Goal: Task Accomplishment & Management: Use online tool/utility

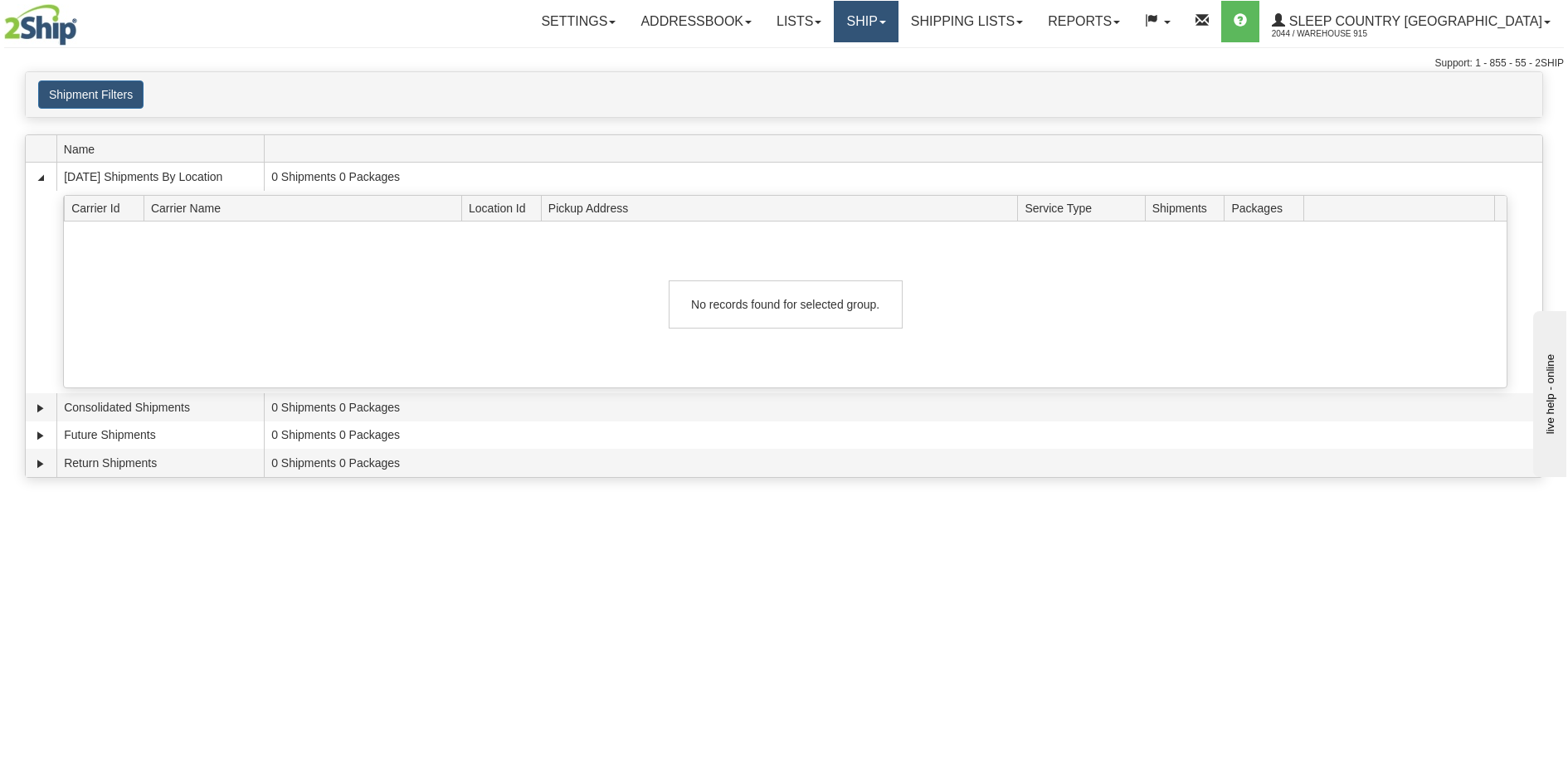
click at [898, 18] on link "Ship" at bounding box center [866, 21] width 64 height 41
click at [827, 61] on span "Ship Screen" at bounding box center [795, 58] width 63 height 13
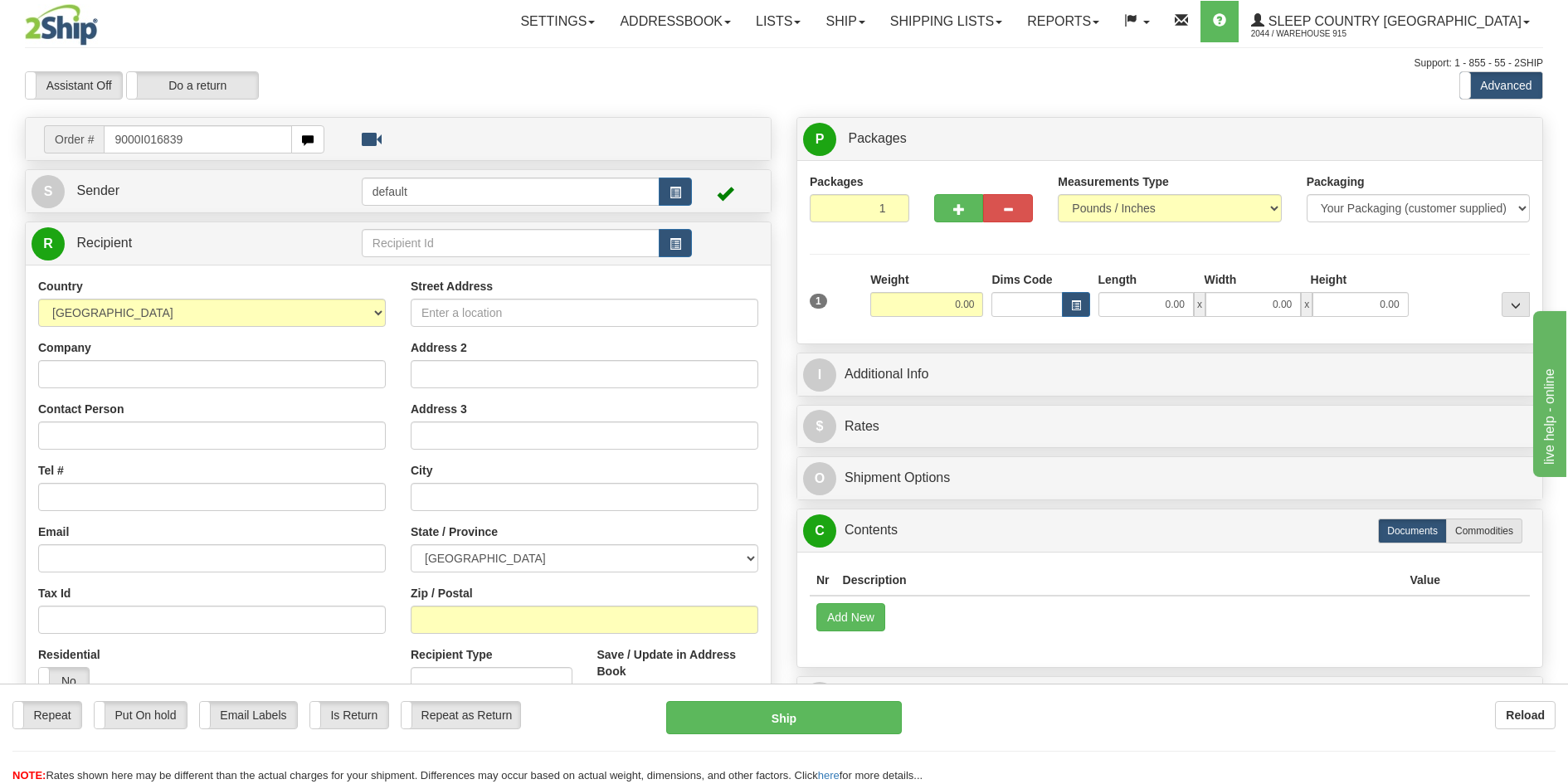
type input "9000I016839"
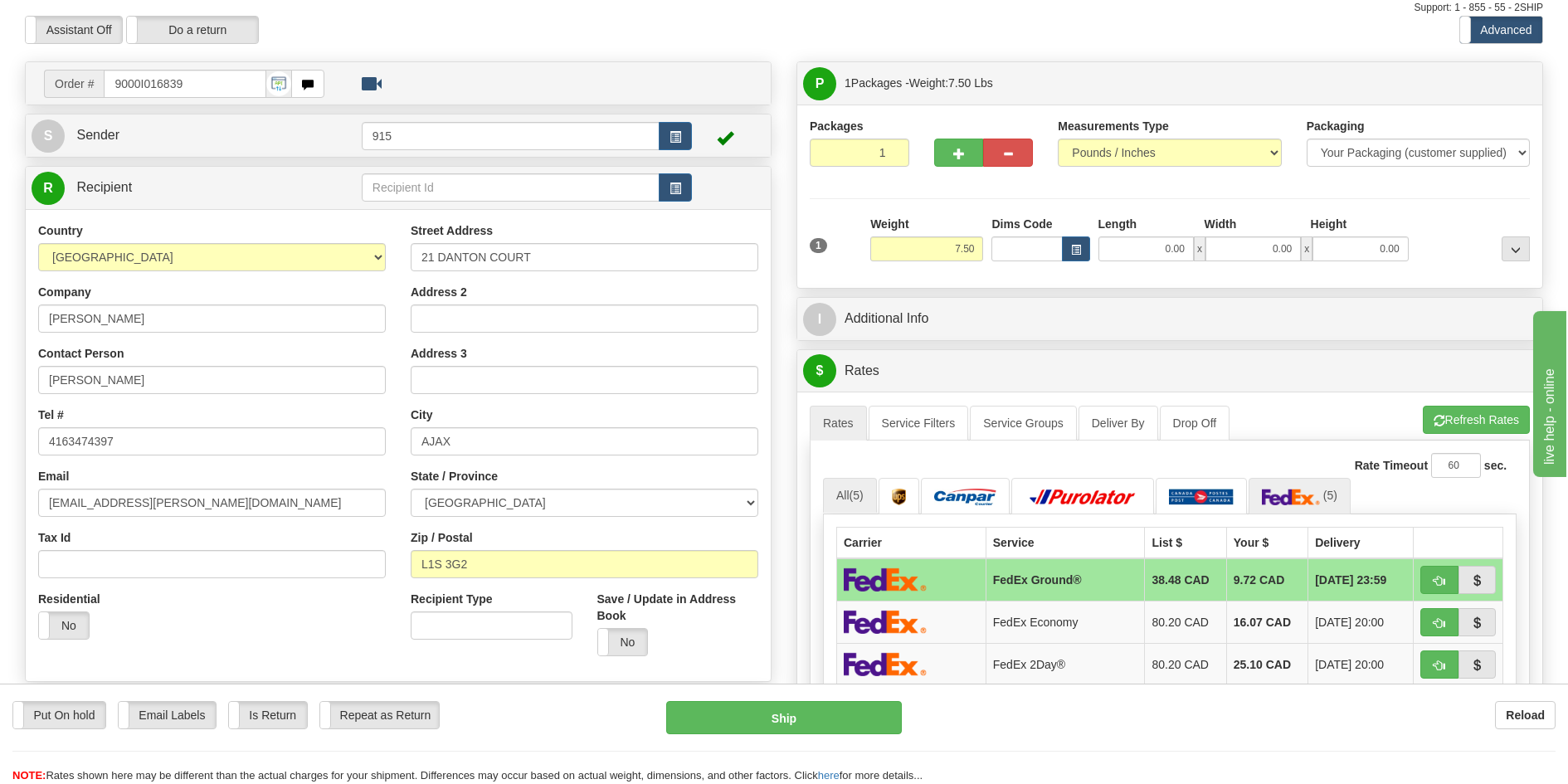
scroll to position [83, 0]
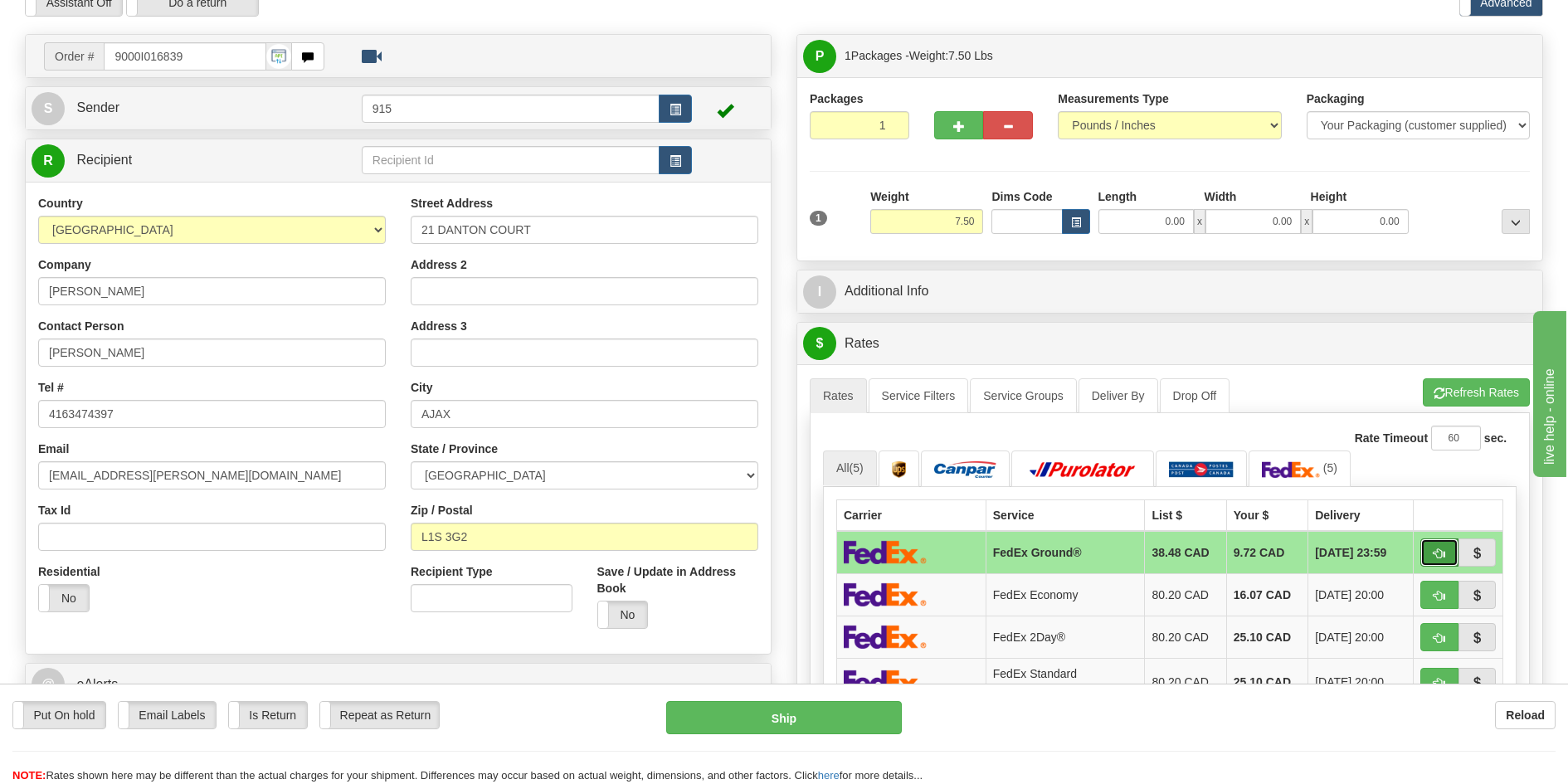
click at [1444, 553] on span "button" at bounding box center [1440, 553] width 12 height 11
type input "92"
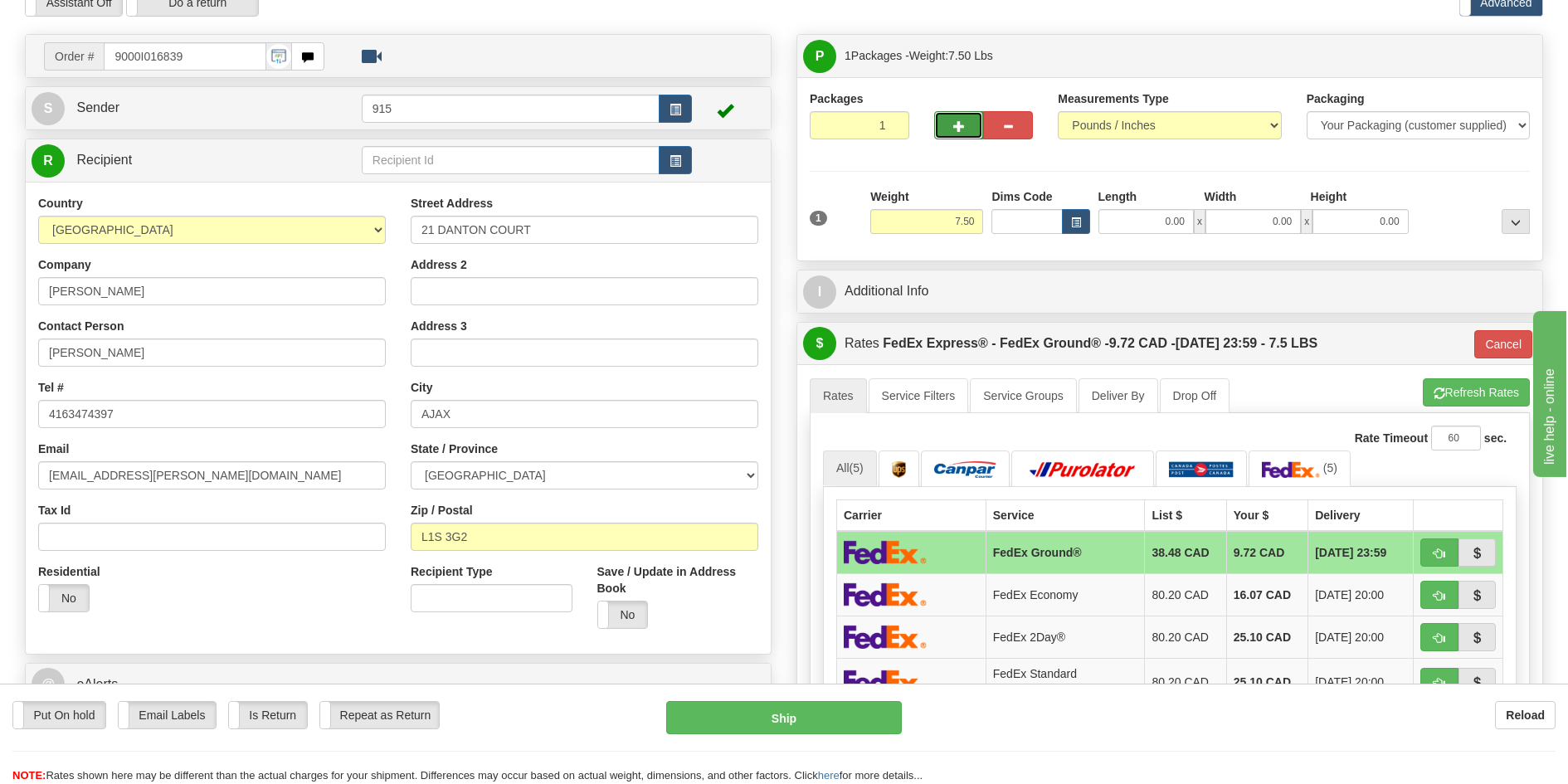
click at [972, 129] on button "button" at bounding box center [959, 126] width 49 height 29
type input "2"
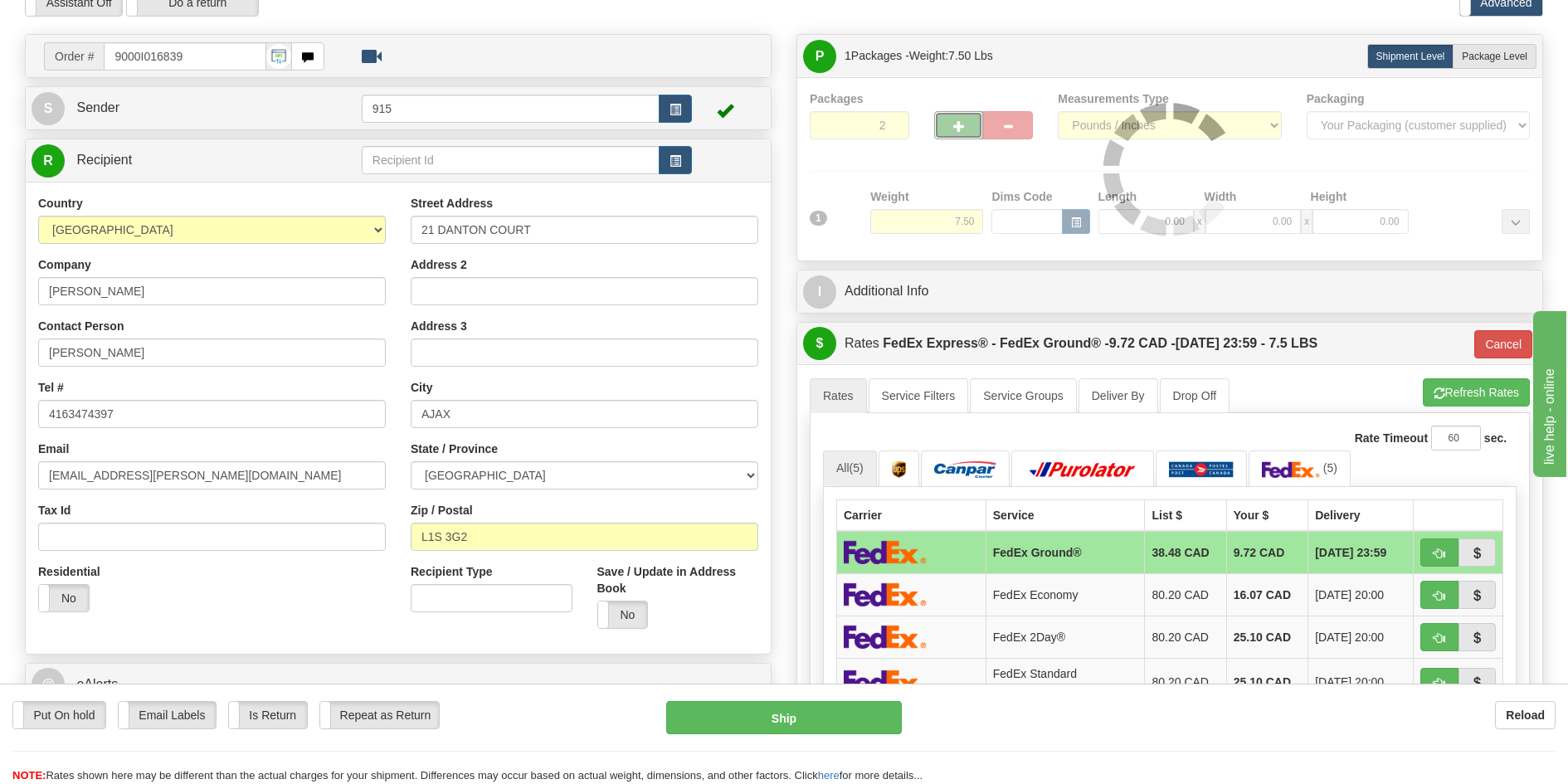
type input "92"
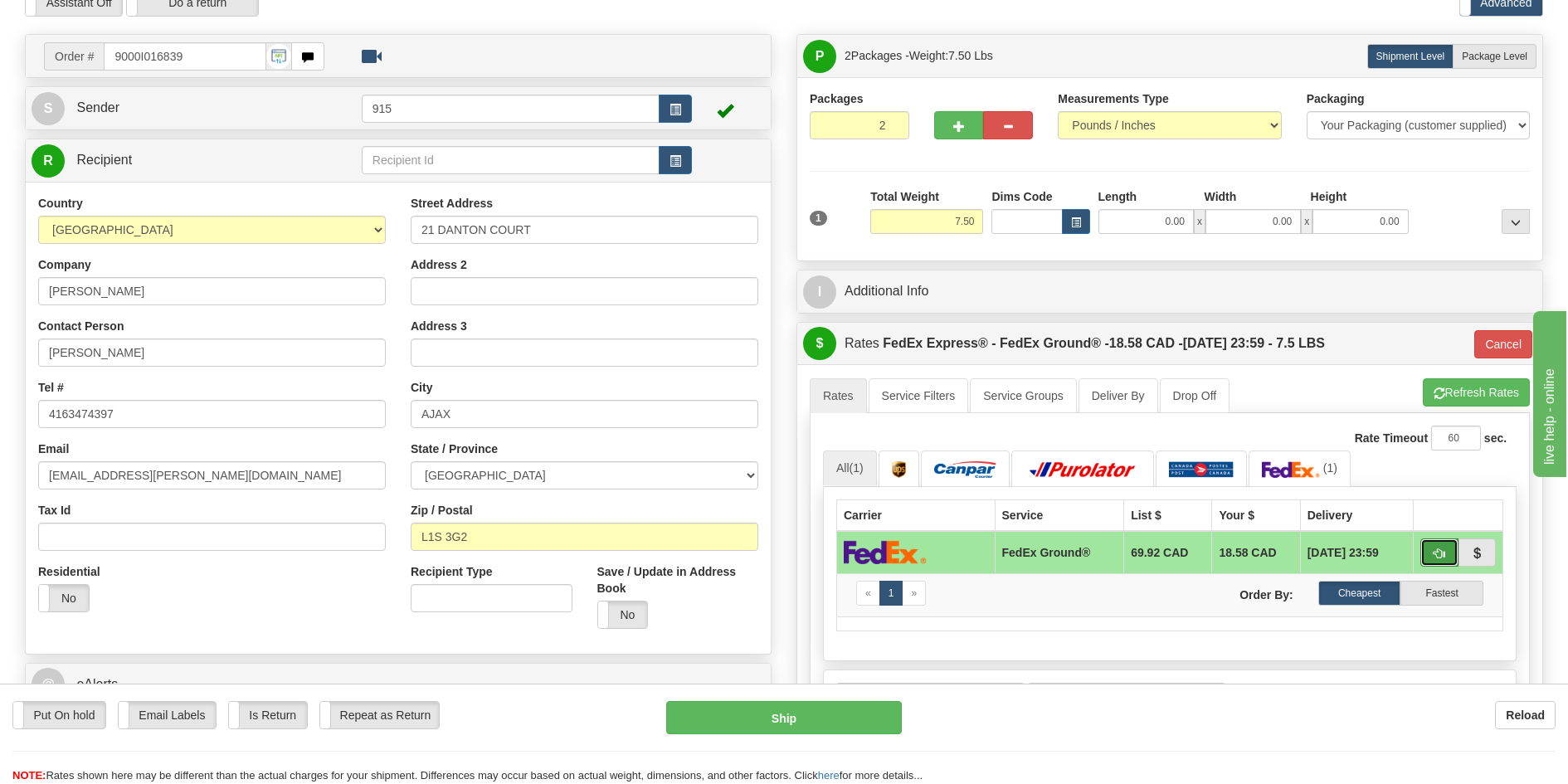
click at [1443, 552] on span "button" at bounding box center [1440, 553] width 12 height 11
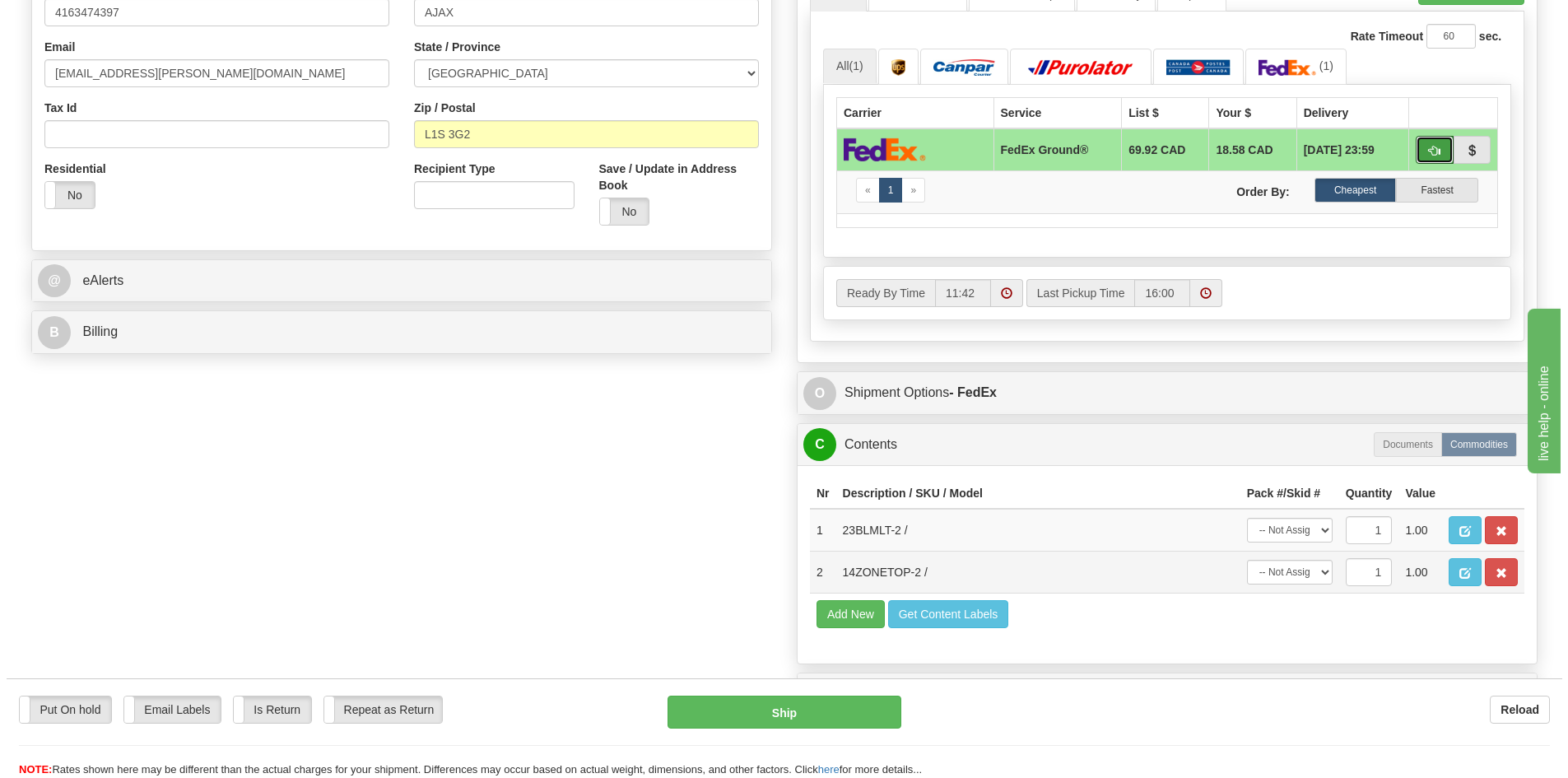
scroll to position [493, 0]
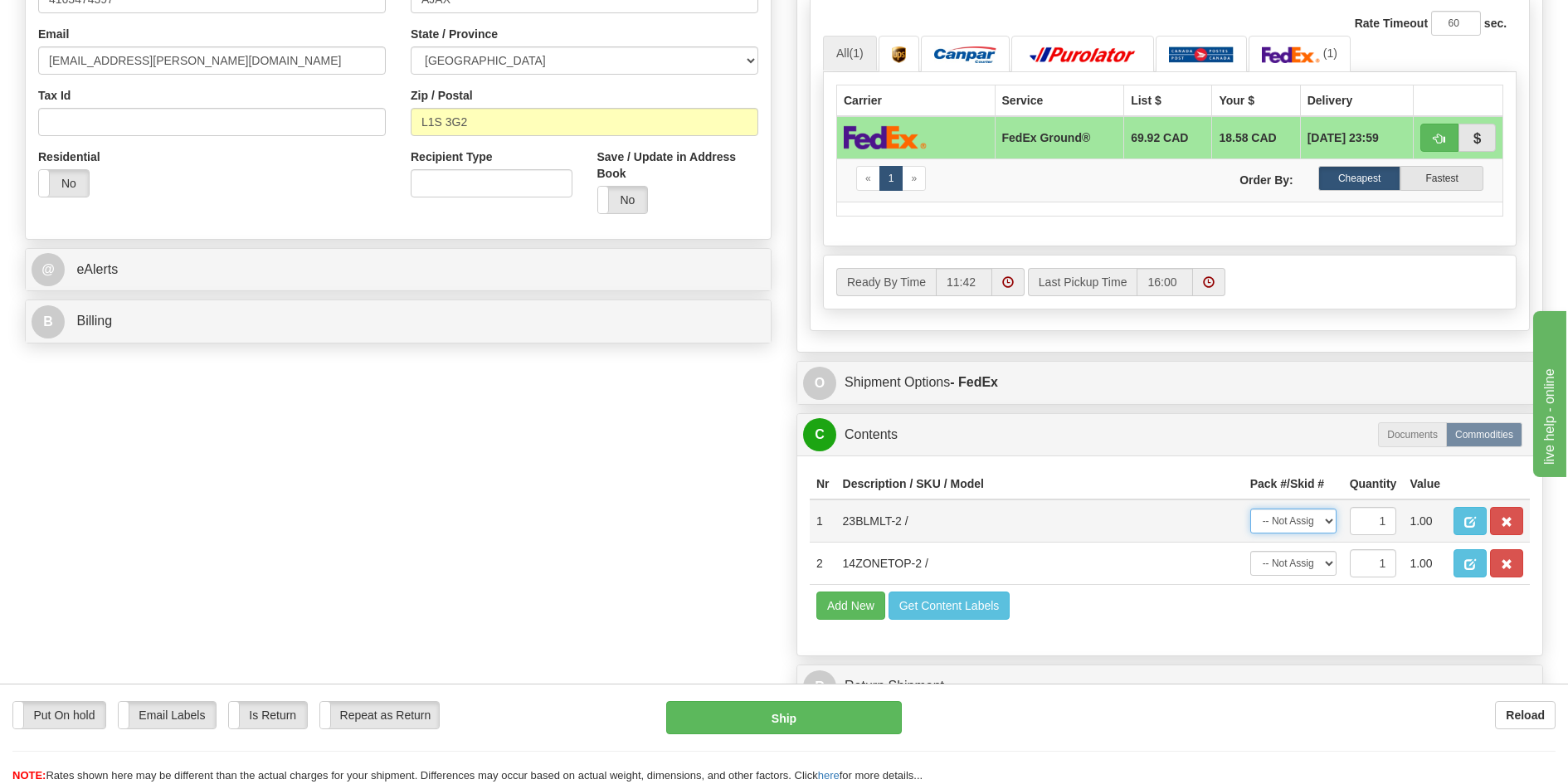
click at [1312, 519] on select "-- Not Assigned -- Package 1 Package 2" at bounding box center [1293, 521] width 86 height 25
select select "0"
click at [1250, 508] on select "-- Not Assigned -- Package 1 Package 2" at bounding box center [1293, 521] width 86 height 25
click at [1306, 567] on select "-- Not Assigned -- Package 1 Package 2" at bounding box center [1293, 563] width 86 height 25
select select "1"
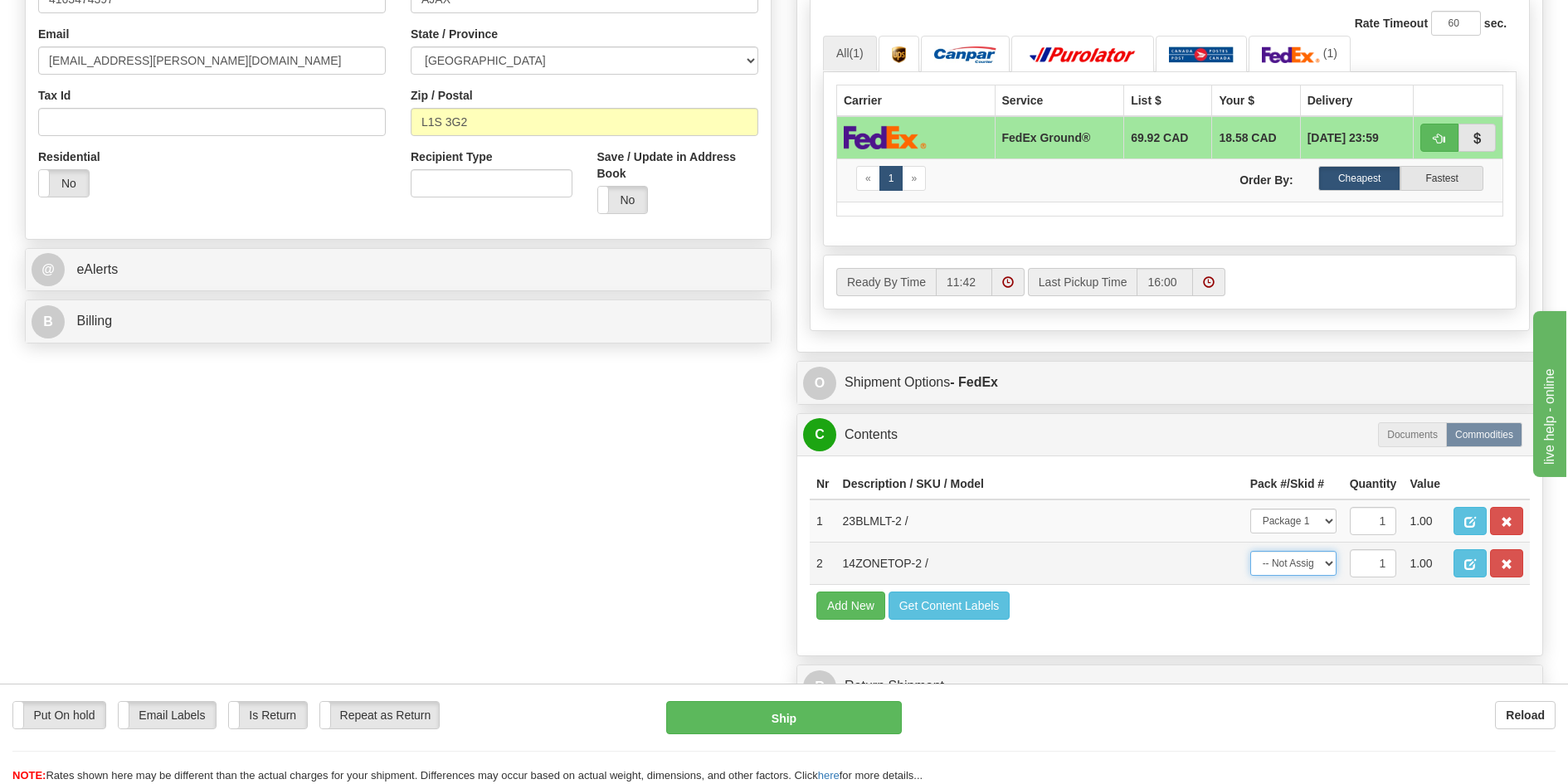
click at [1250, 551] on select "-- Not Assigned -- Package 1 Package 2" at bounding box center [1293, 563] width 86 height 25
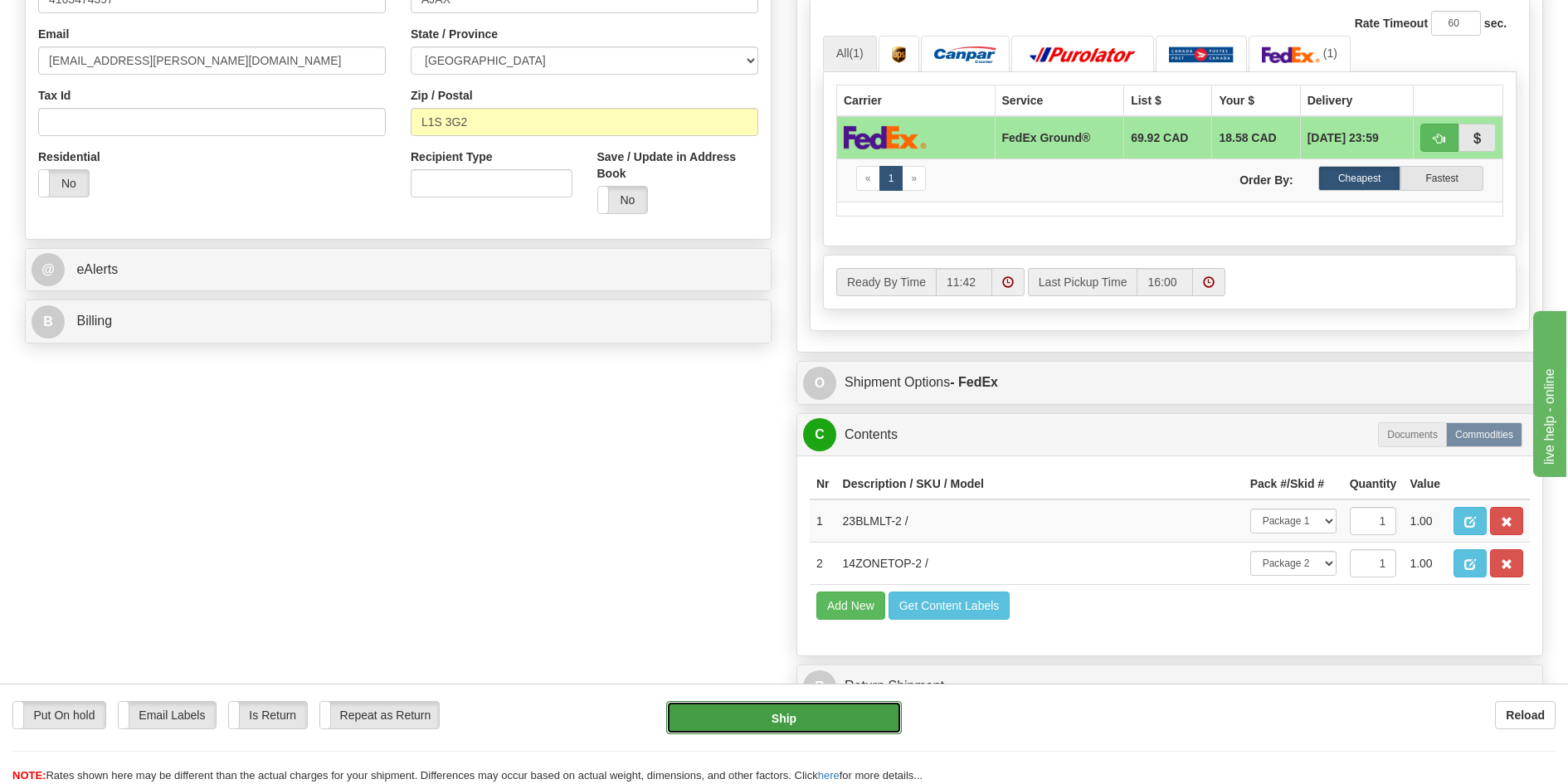
click at [709, 723] on button "Ship" at bounding box center [784, 718] width 237 height 34
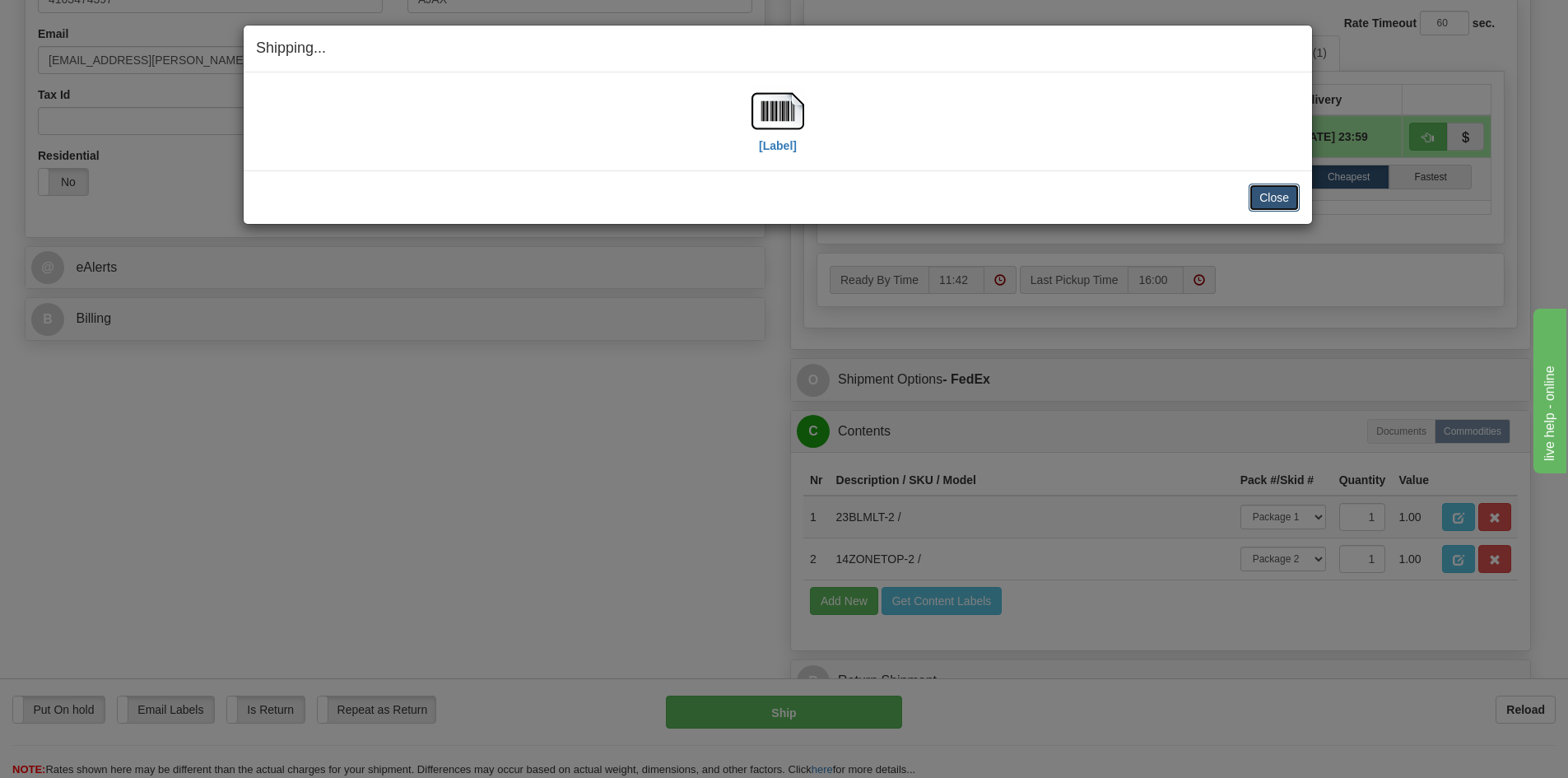
click at [1274, 192] on button "Close" at bounding box center [1273, 198] width 51 height 28
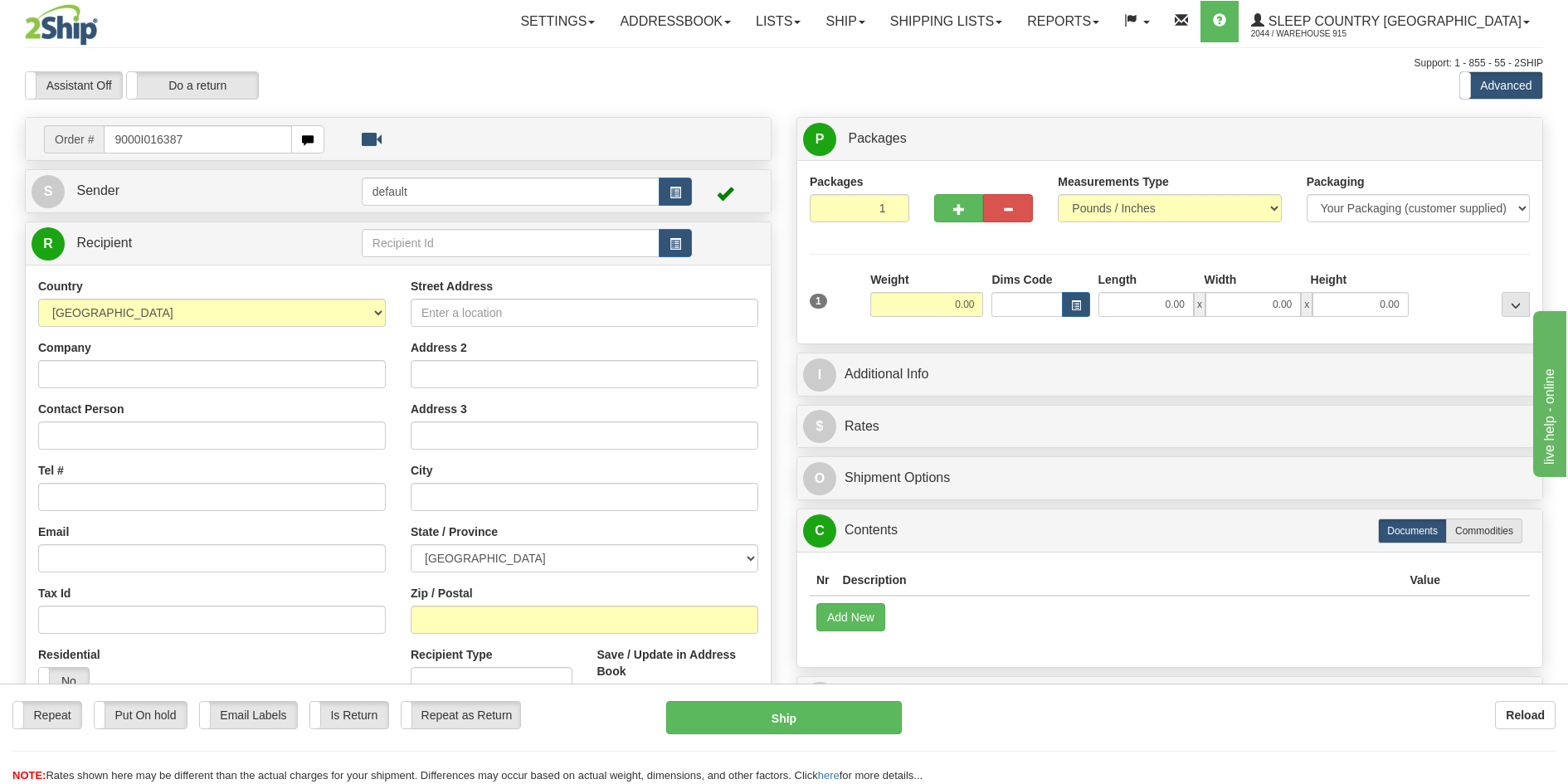
type input "9000I016387"
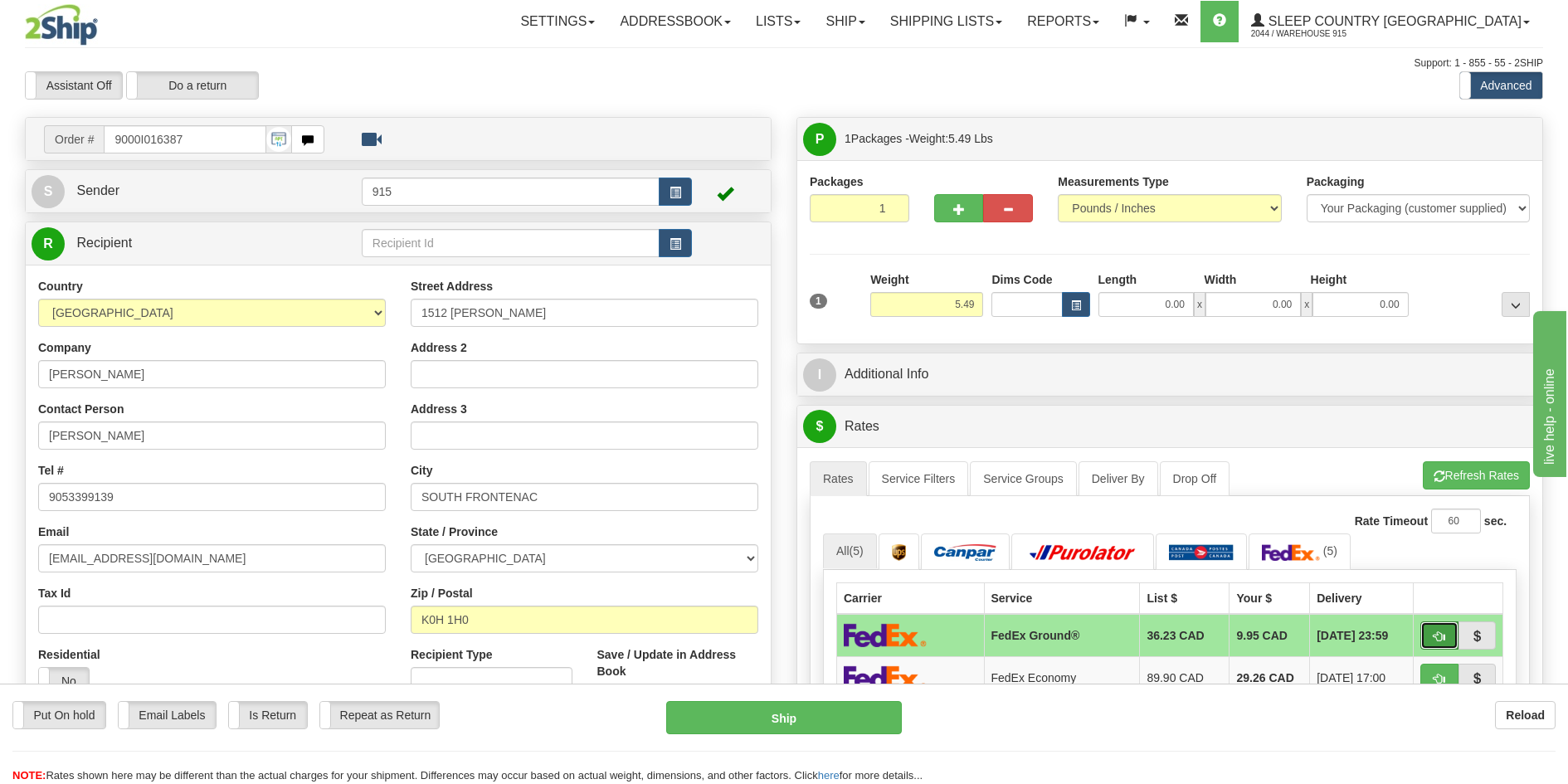
click at [1432, 635] on button "button" at bounding box center [1439, 636] width 38 height 29
type input "92"
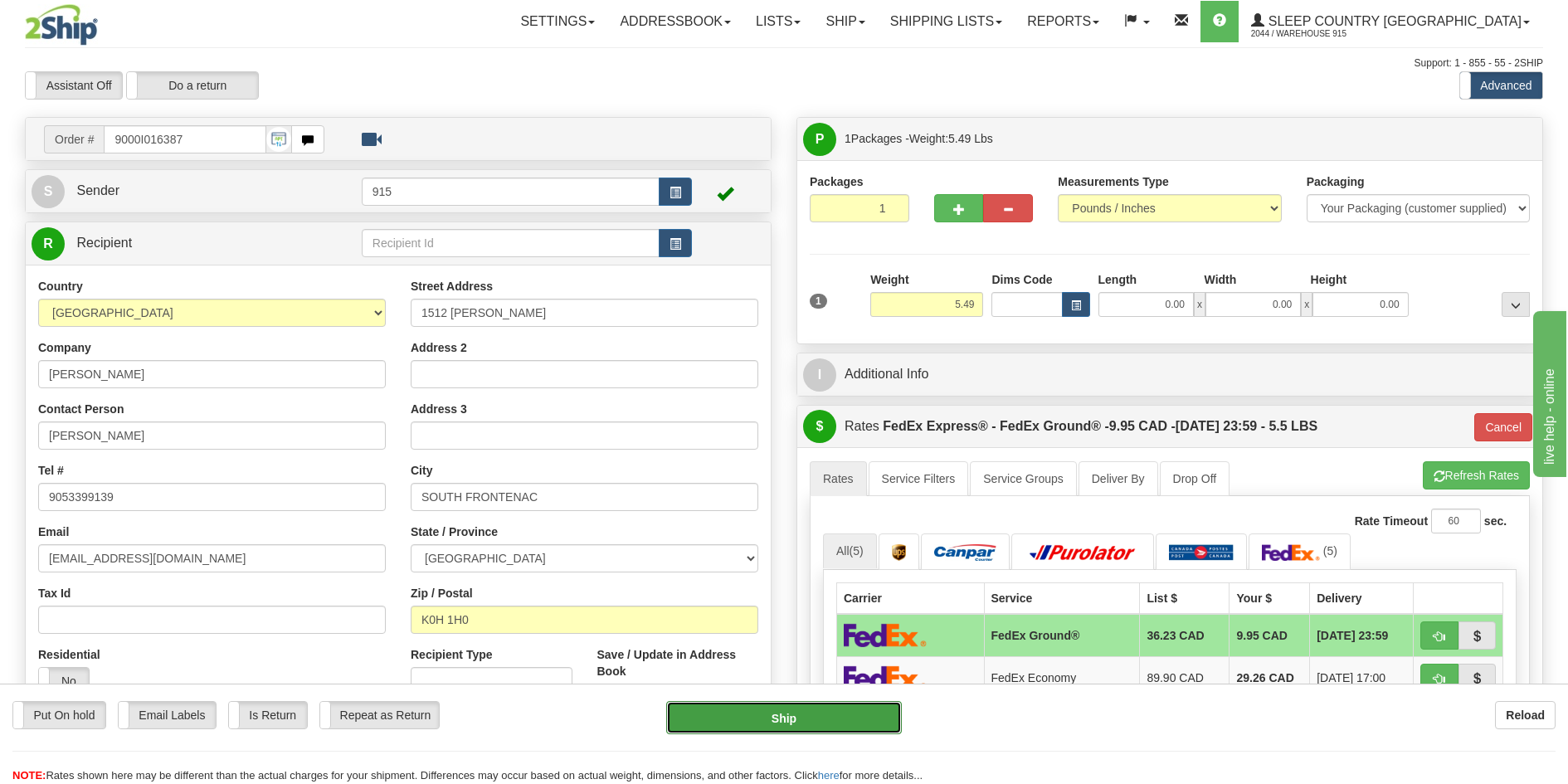
click at [710, 716] on button "Ship" at bounding box center [784, 718] width 237 height 34
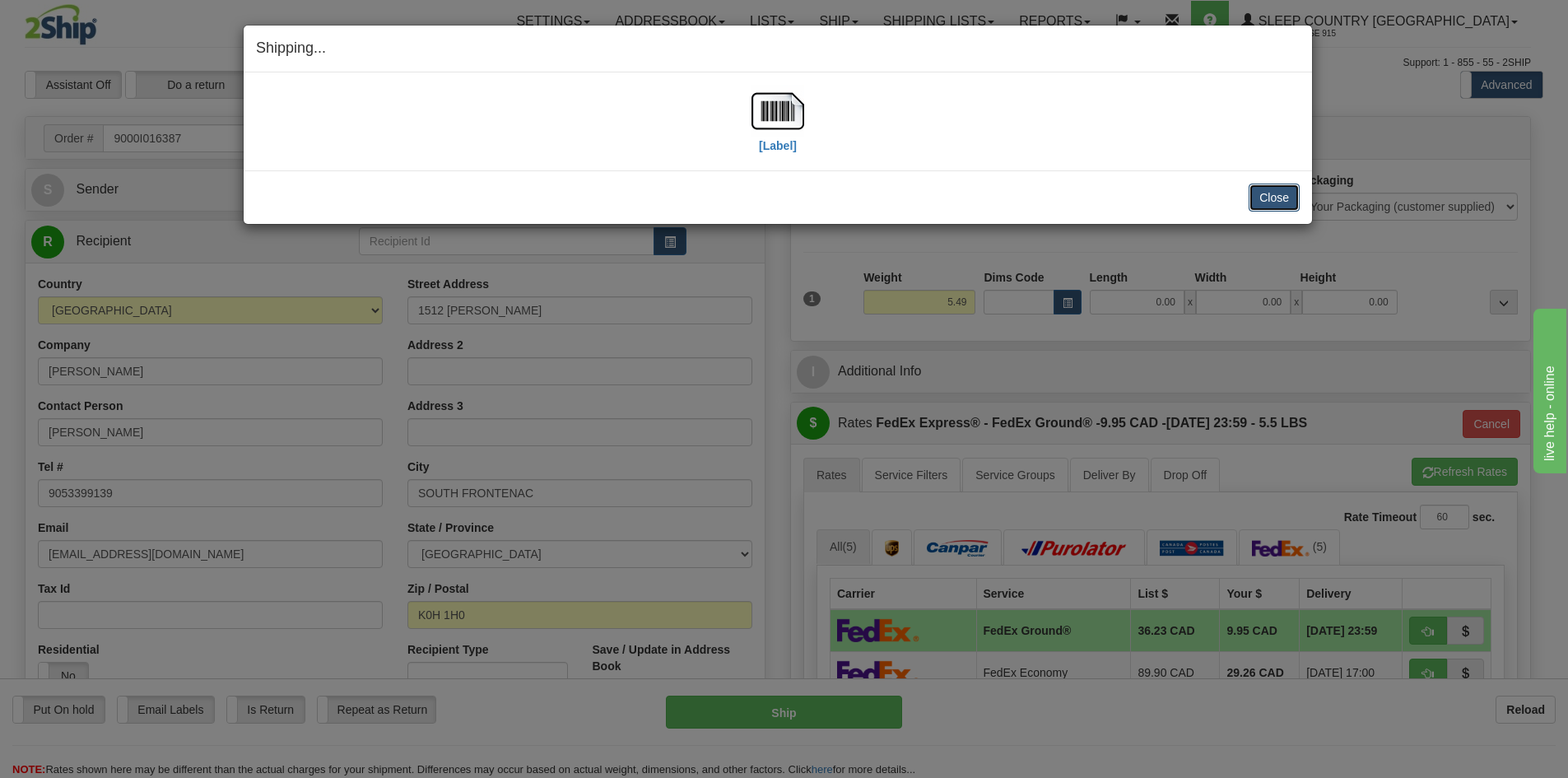
click at [1288, 189] on button "Close" at bounding box center [1273, 198] width 51 height 28
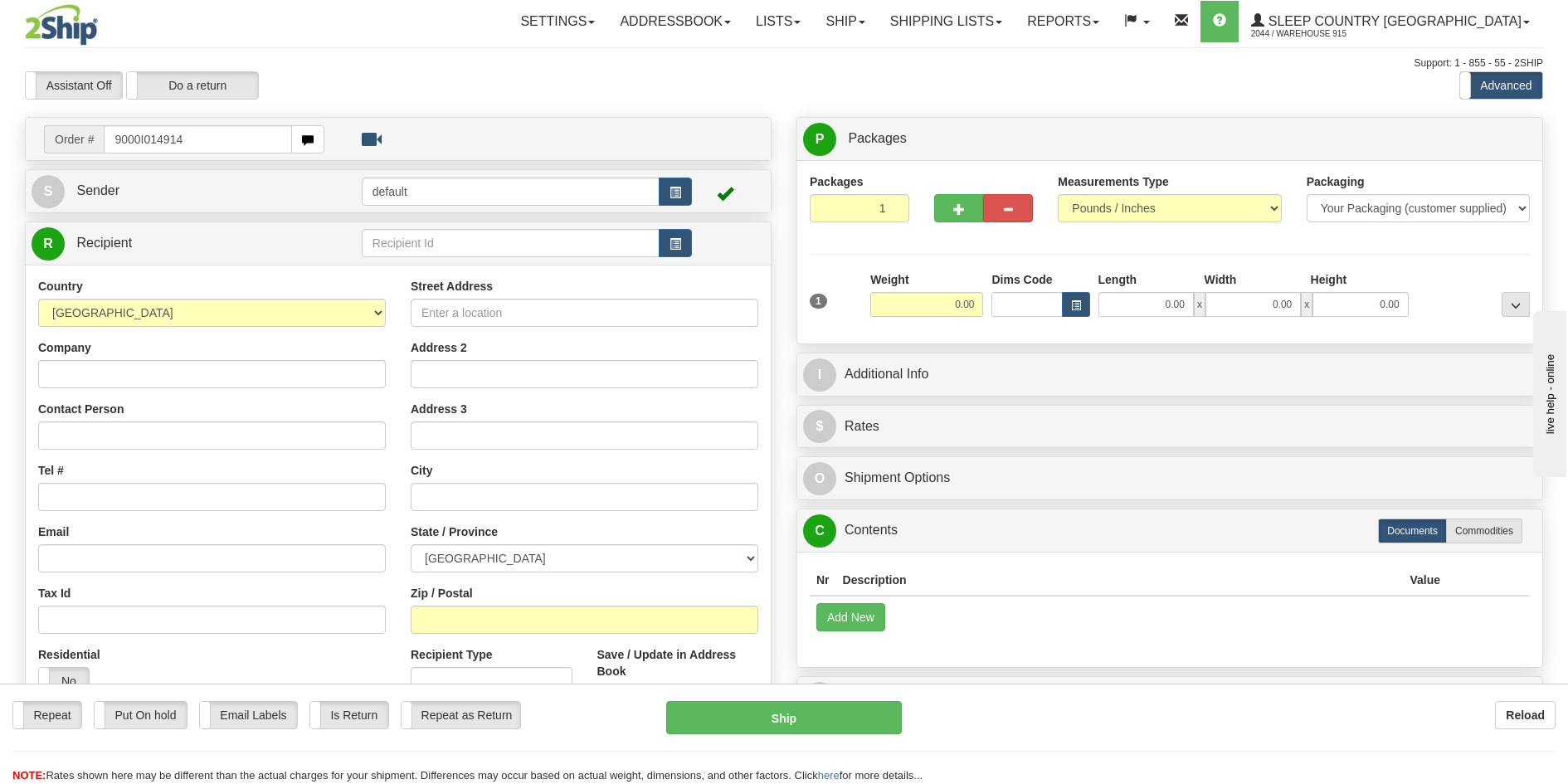
type input "9000I014914"
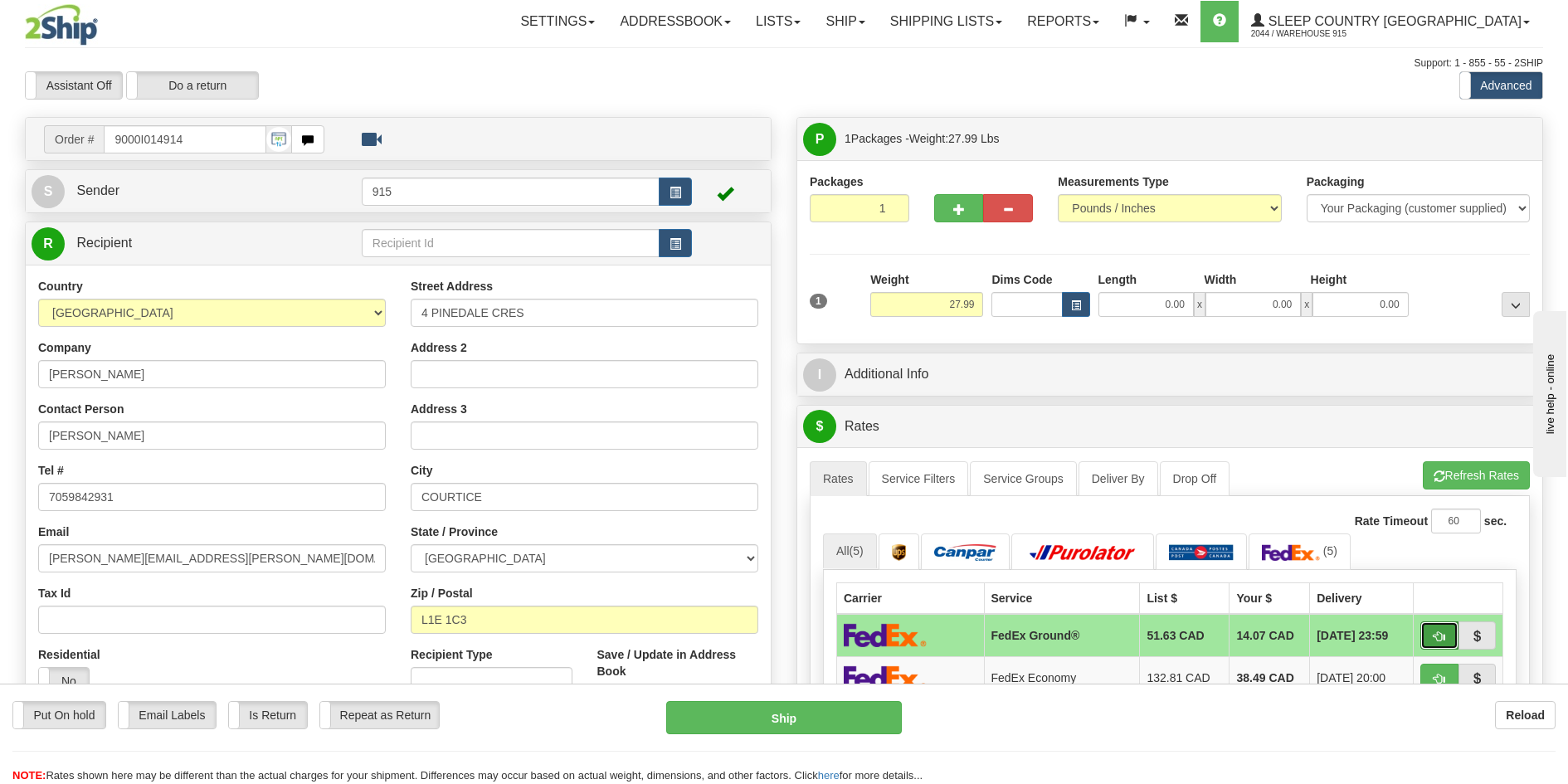
click at [1438, 642] on button "button" at bounding box center [1439, 636] width 38 height 29
type input "92"
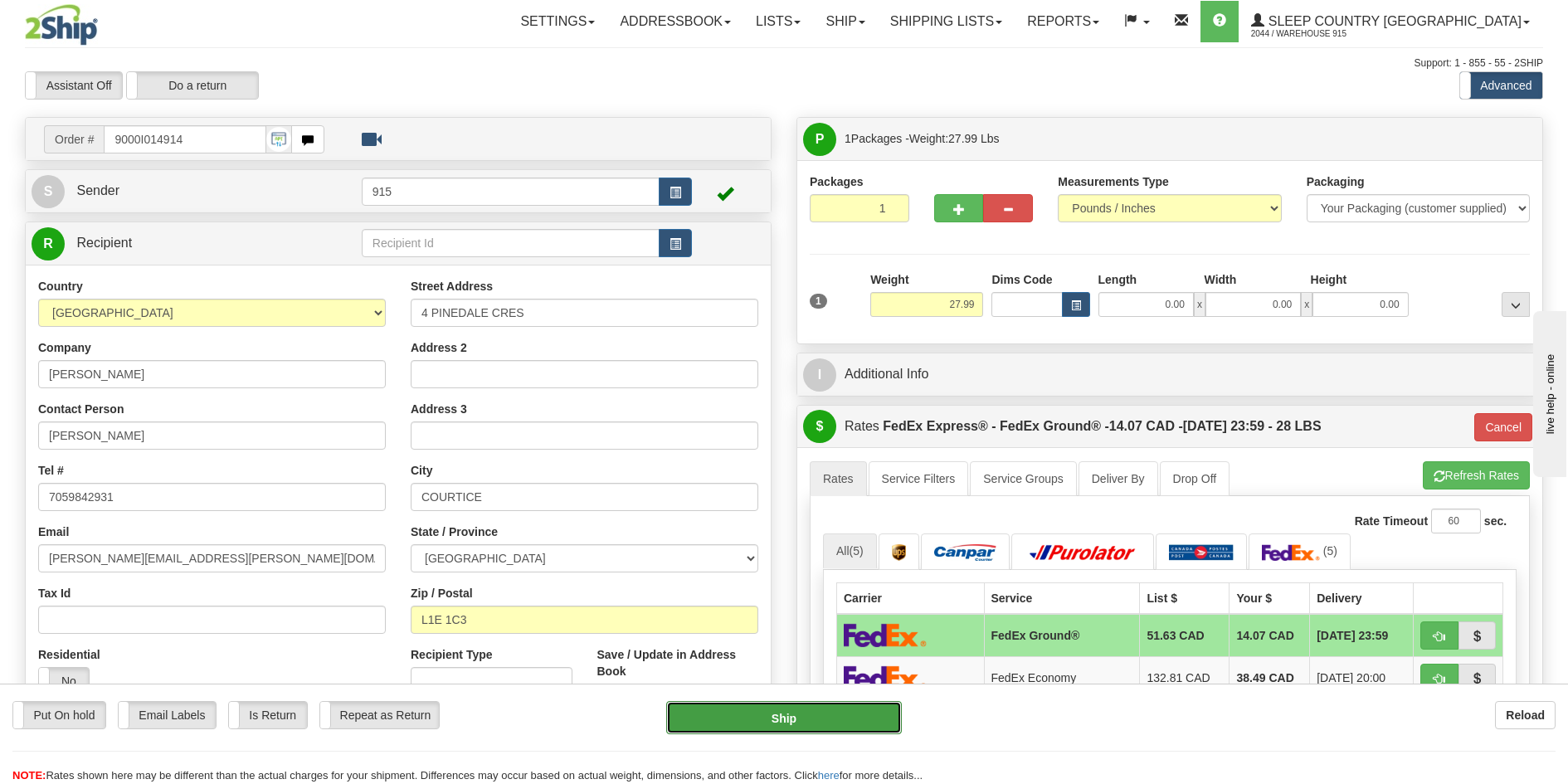
click at [706, 709] on button "Ship" at bounding box center [784, 718] width 237 height 34
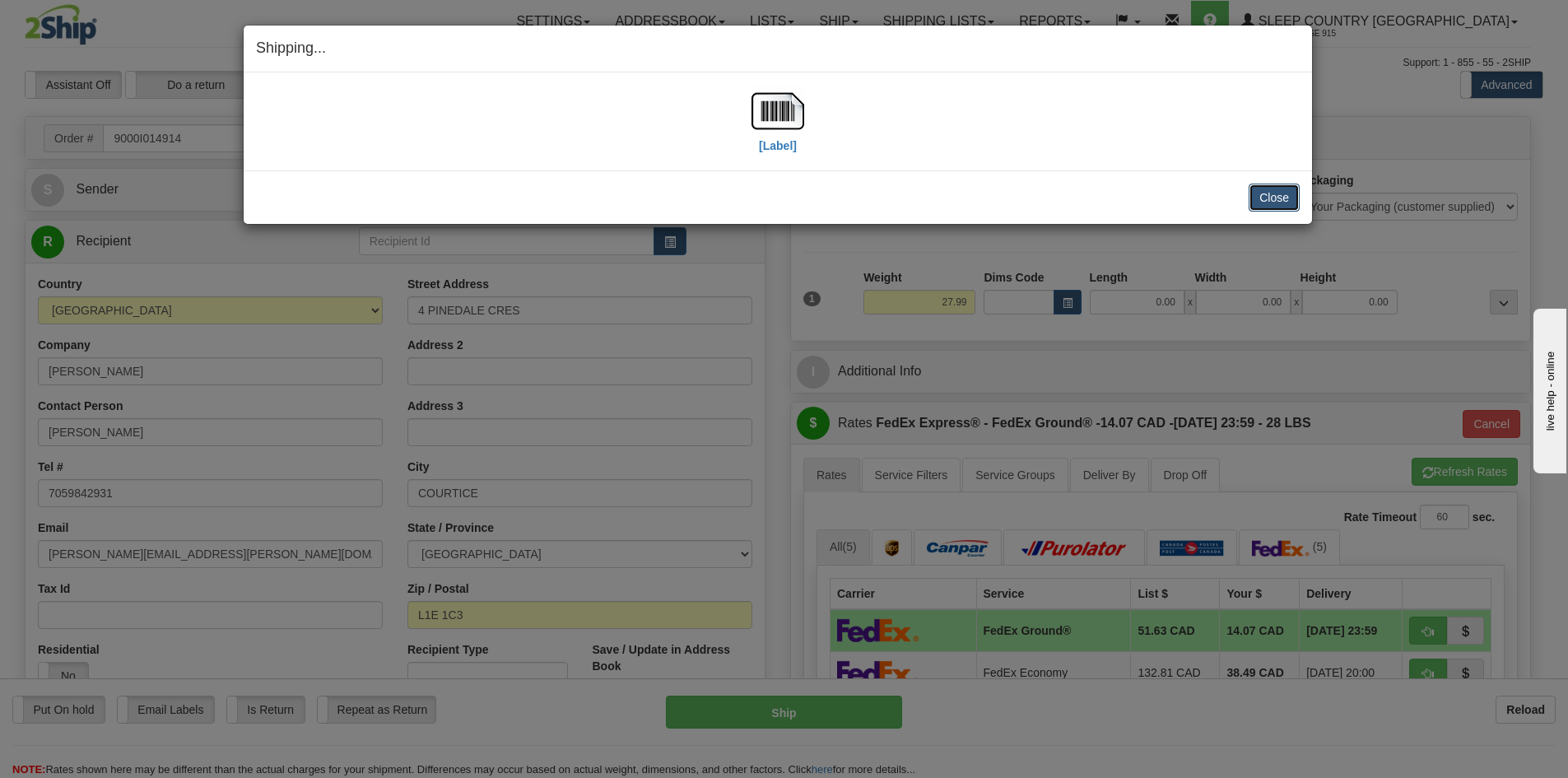
click at [1277, 194] on button "Close" at bounding box center [1273, 198] width 51 height 28
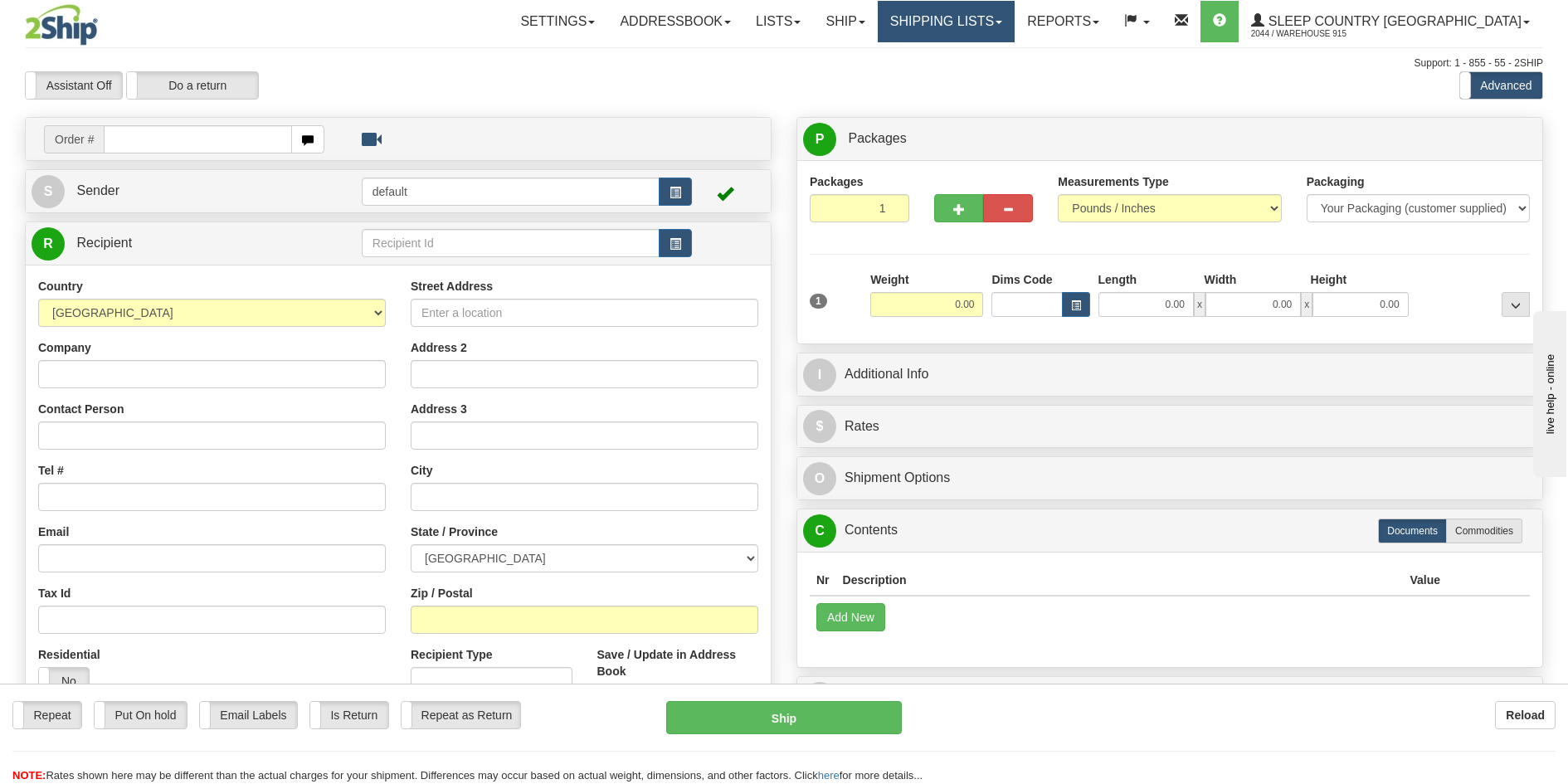
click at [1015, 19] on link "Shipping lists" at bounding box center [945, 21] width 137 height 41
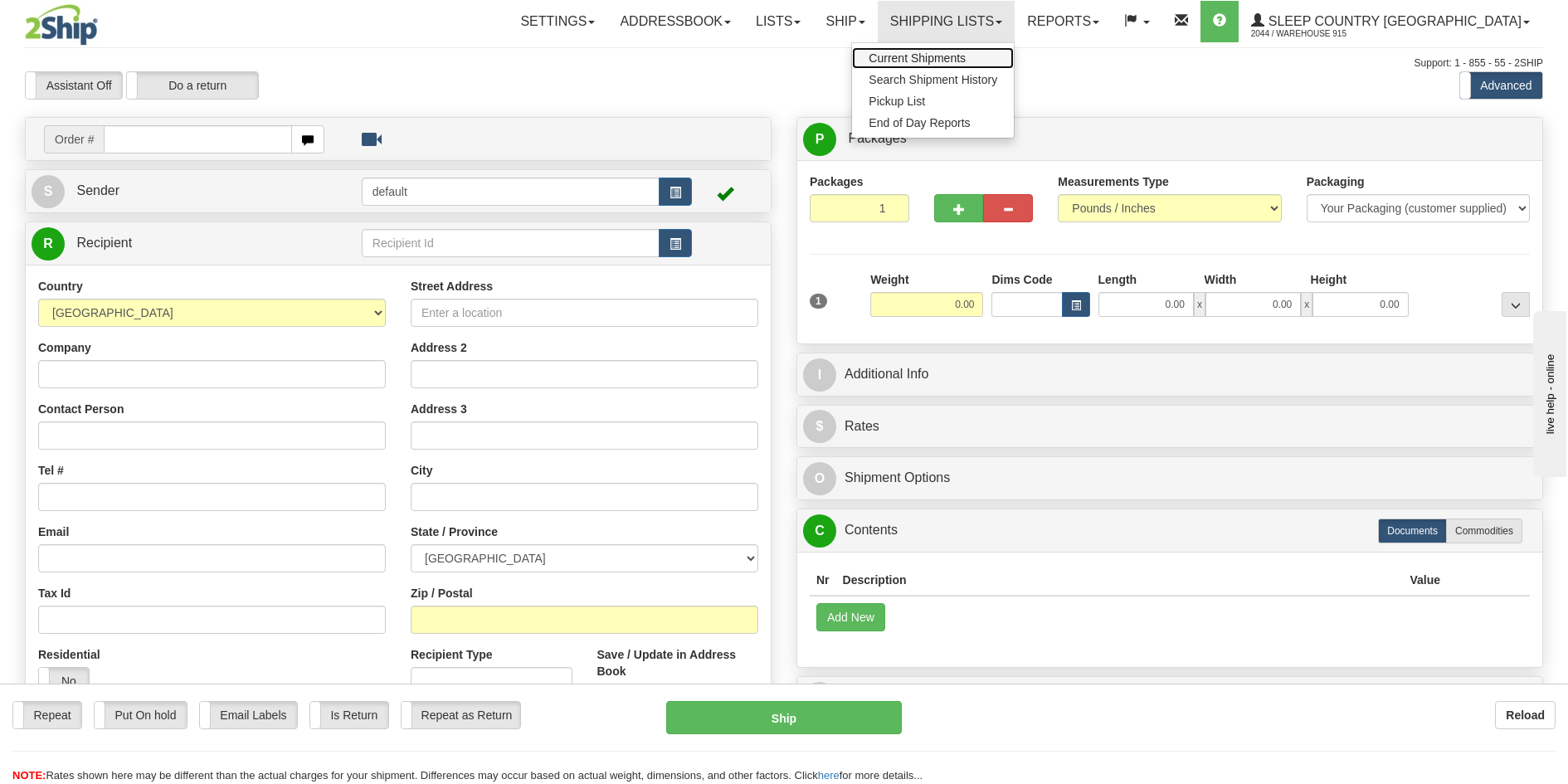
click at [966, 55] on span "Current Shipments" at bounding box center [918, 58] width 97 height 13
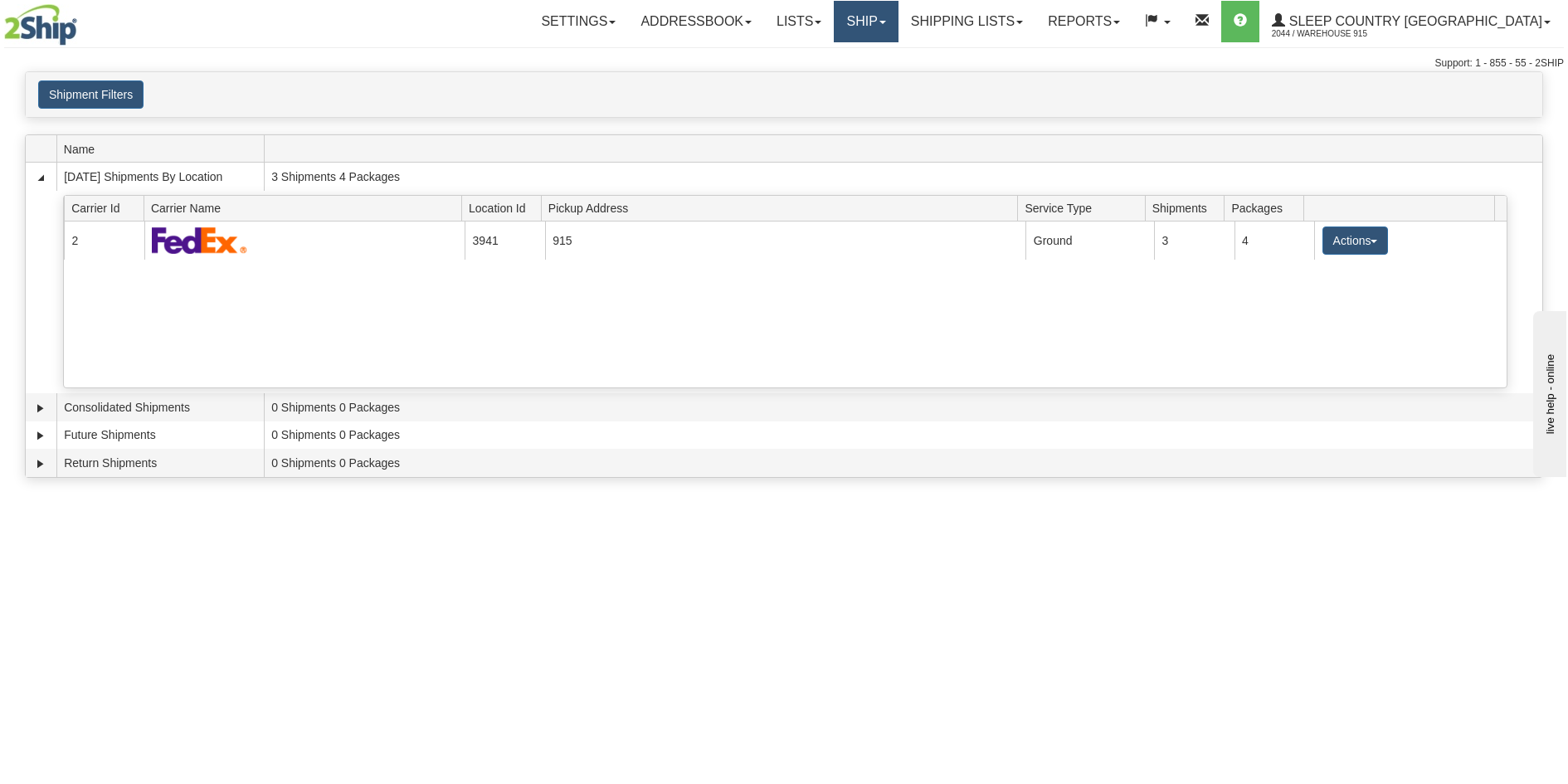
click at [898, 23] on link "Ship" at bounding box center [866, 21] width 64 height 41
click at [898, 55] on link "Ship Screen" at bounding box center [822, 58] width 150 height 22
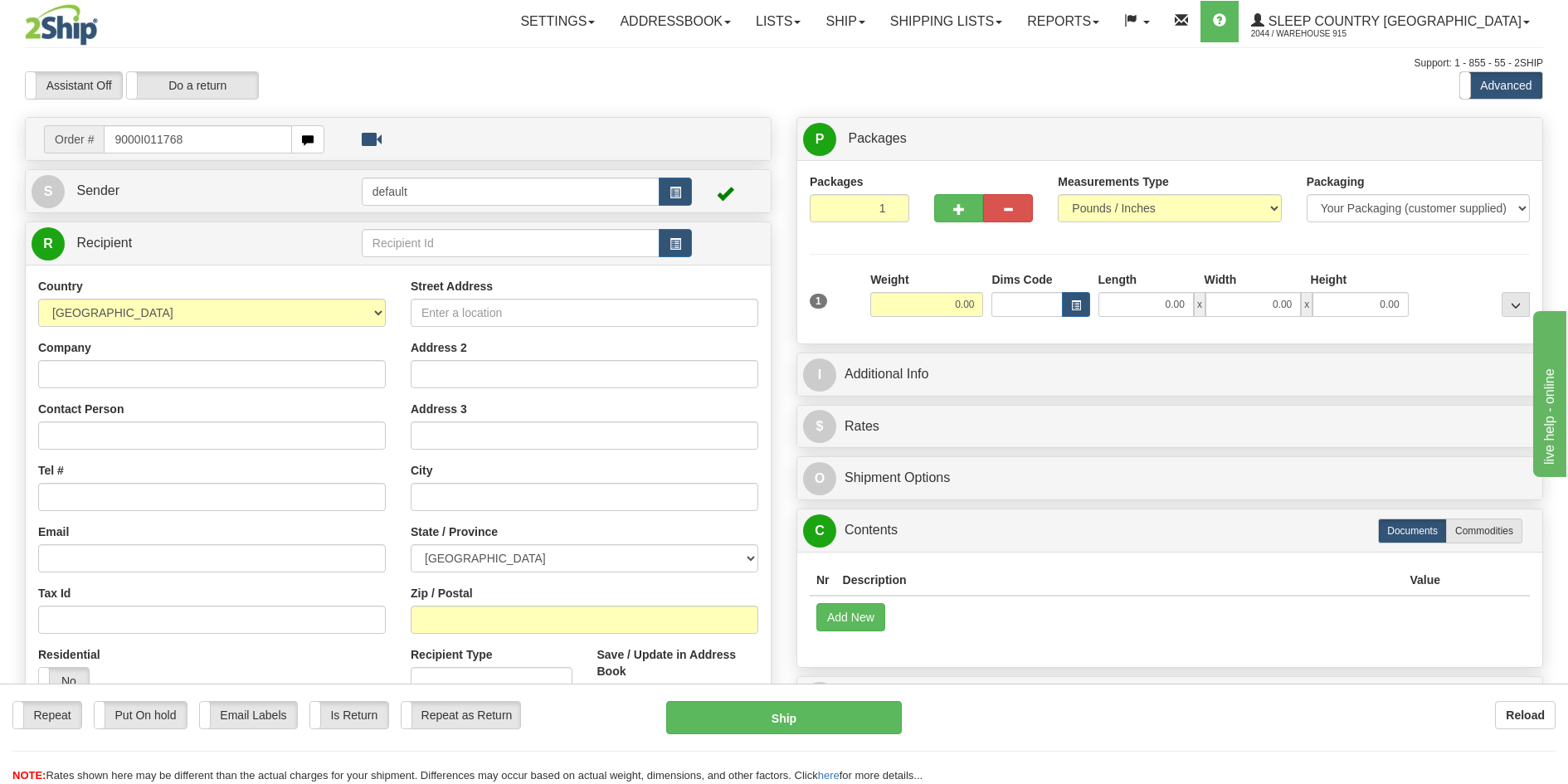
type input "9000I011768"
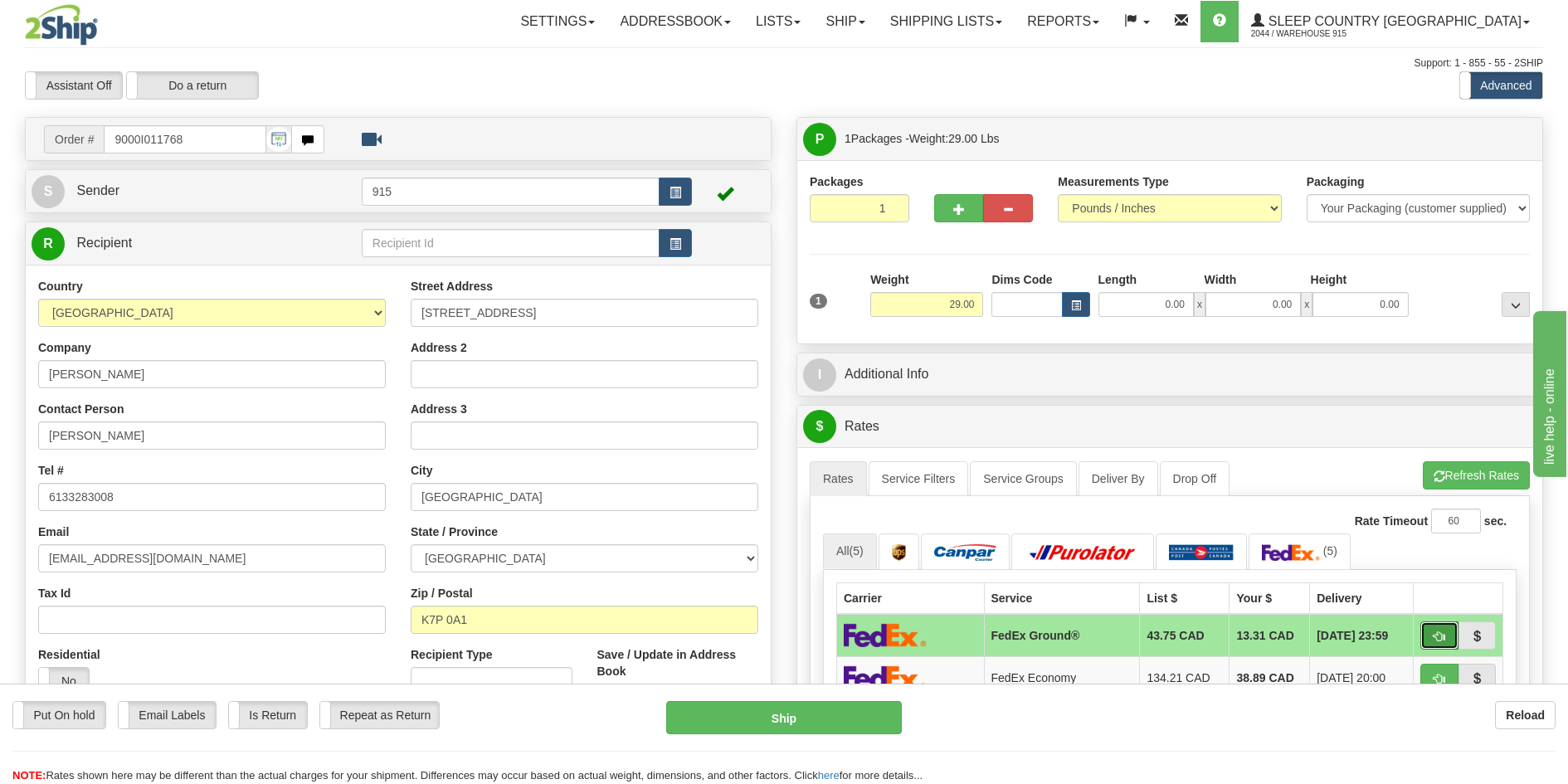
click at [1434, 636] on span "button" at bounding box center [1440, 636] width 12 height 11
type input "92"
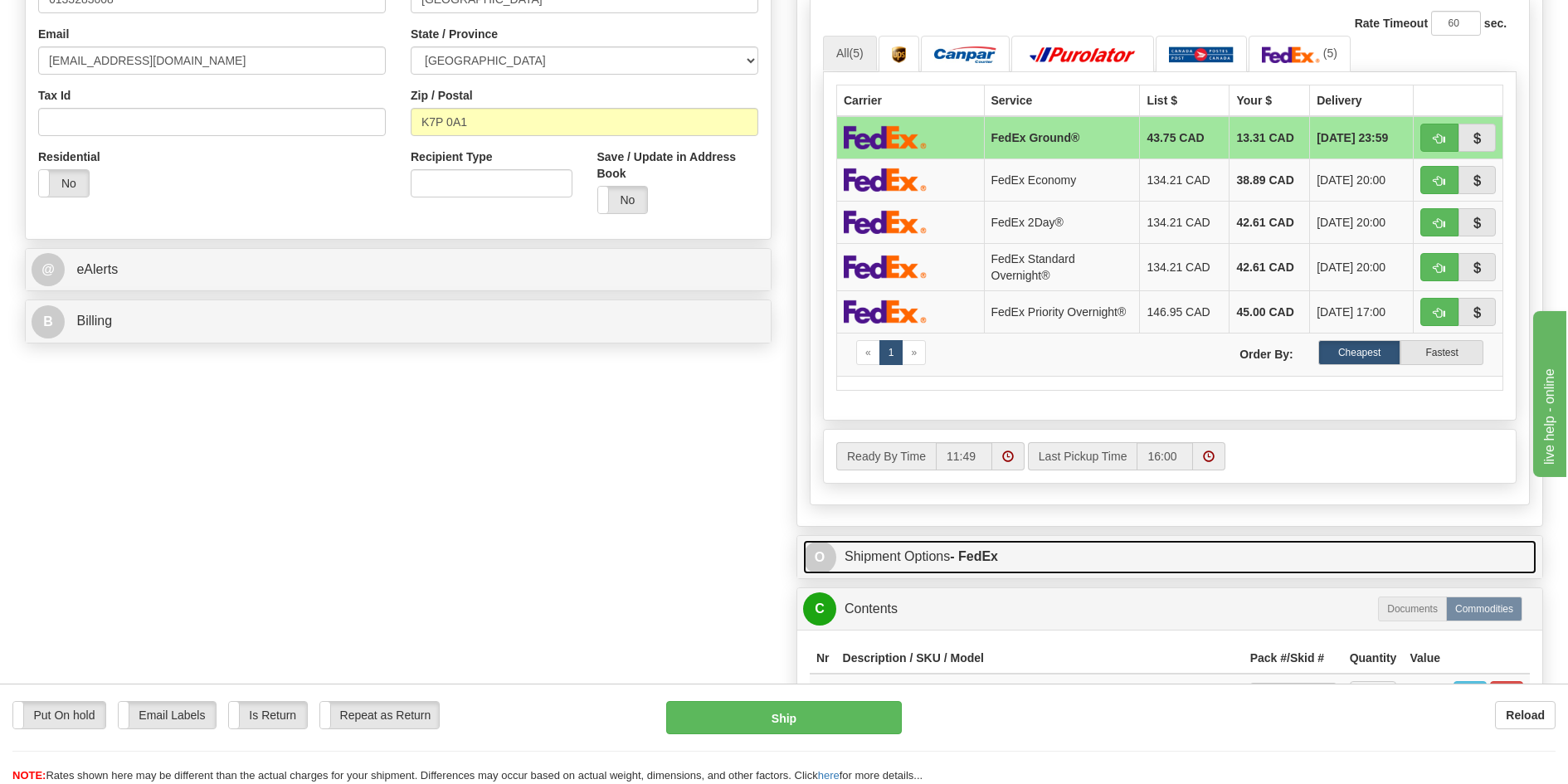
click at [995, 563] on strong "- FedEx" at bounding box center [973, 556] width 48 height 14
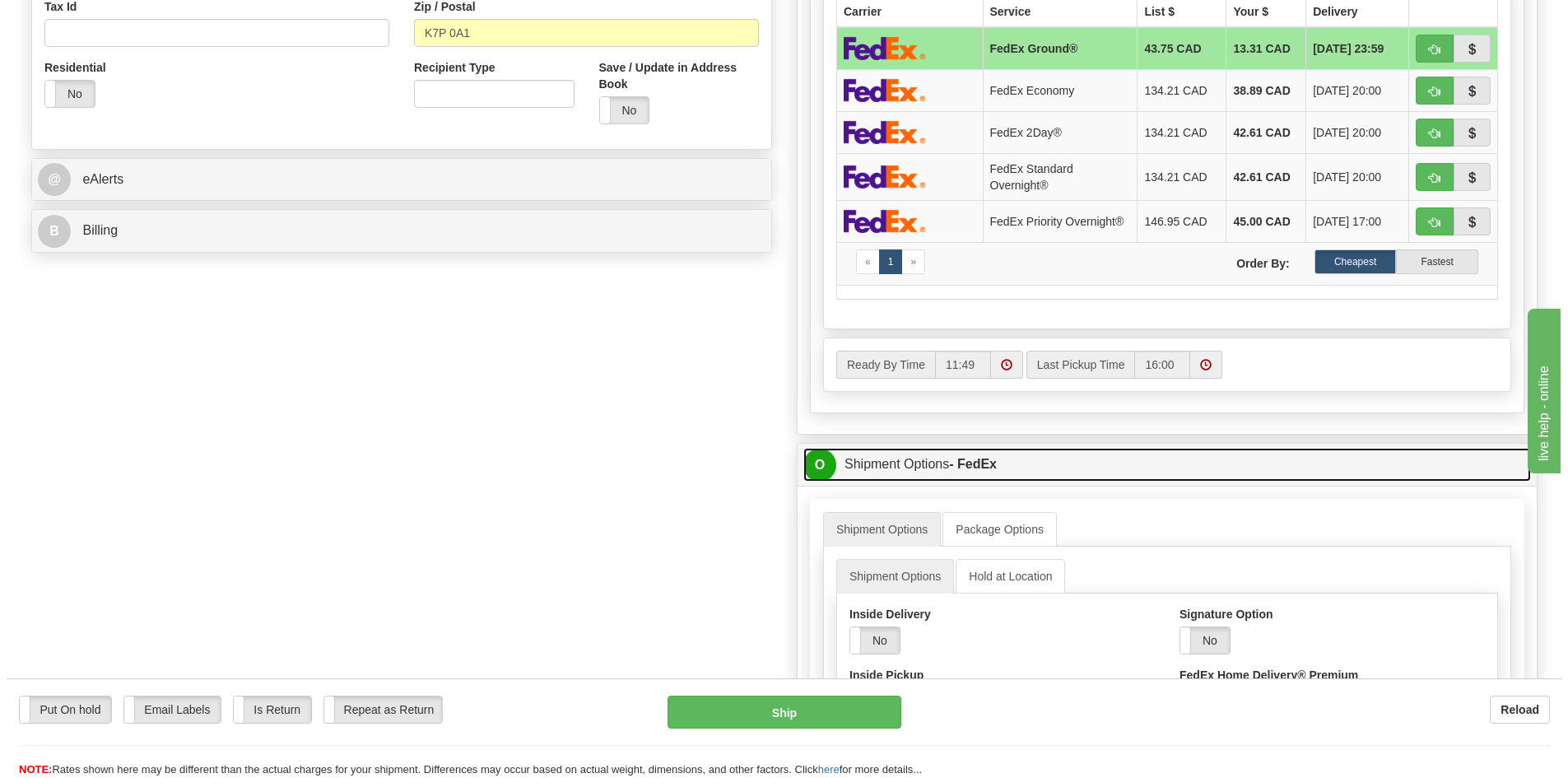
scroll to position [905, 0]
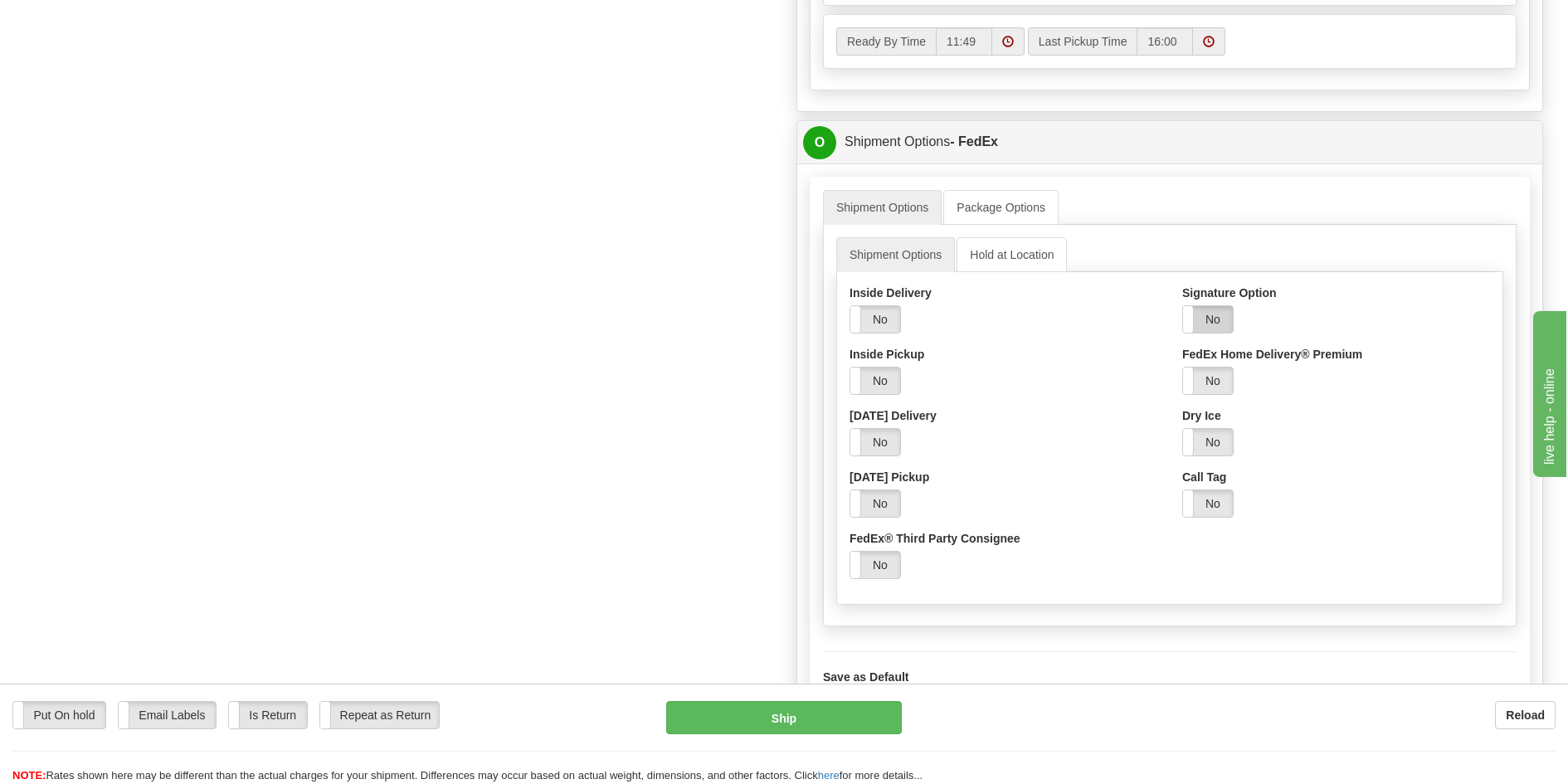
click at [1212, 333] on label "No" at bounding box center [1207, 319] width 49 height 27
click at [1216, 382] on select "Adult Direct Indirect No Signature Required Service Default" at bounding box center [1253, 381] width 142 height 29
select select "2"
click at [1182, 371] on select "Adult Direct Indirect No Signature Required Service Default" at bounding box center [1253, 381] width 142 height 29
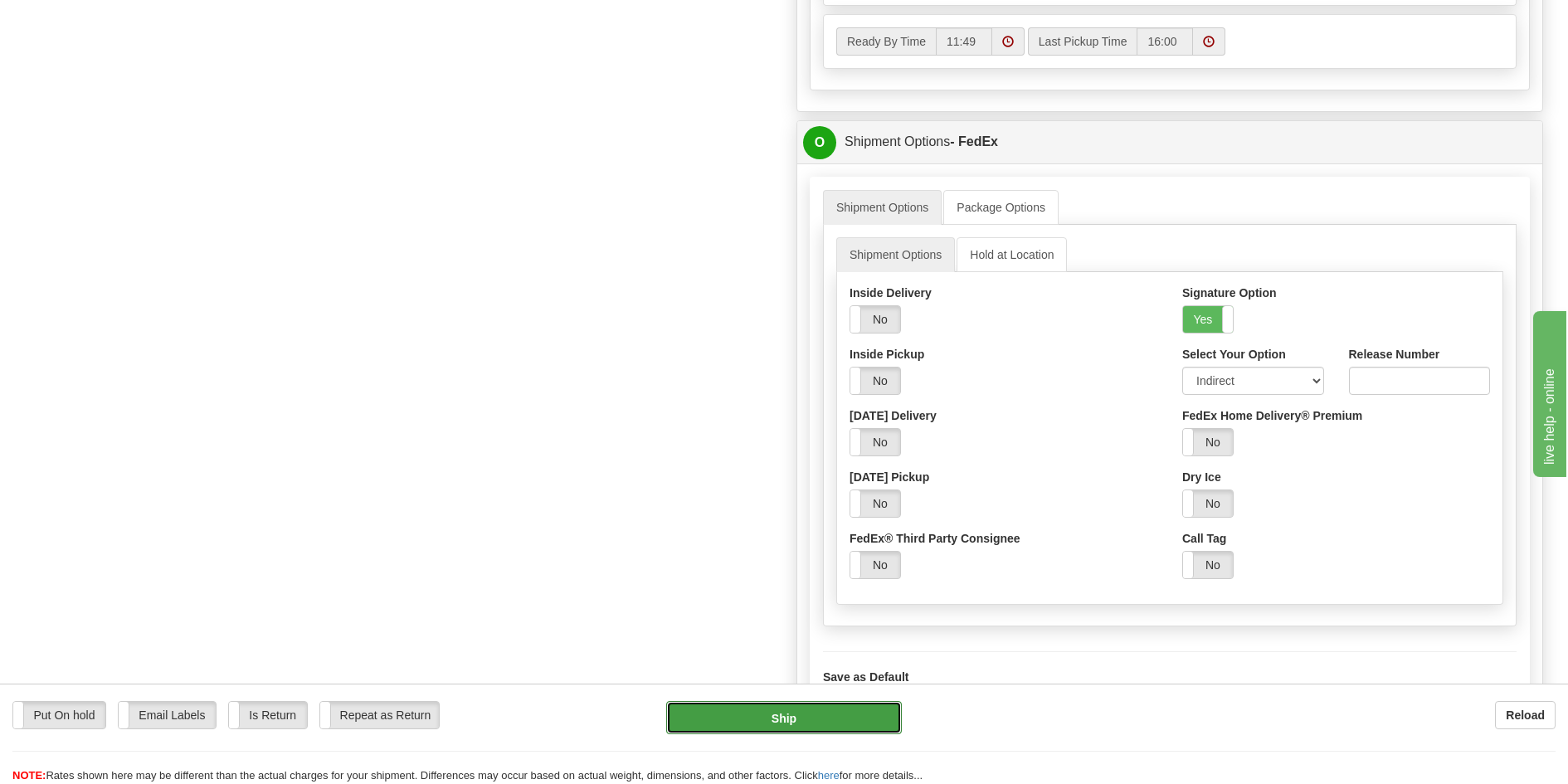
click at [763, 721] on button "Ship" at bounding box center [784, 718] width 237 height 34
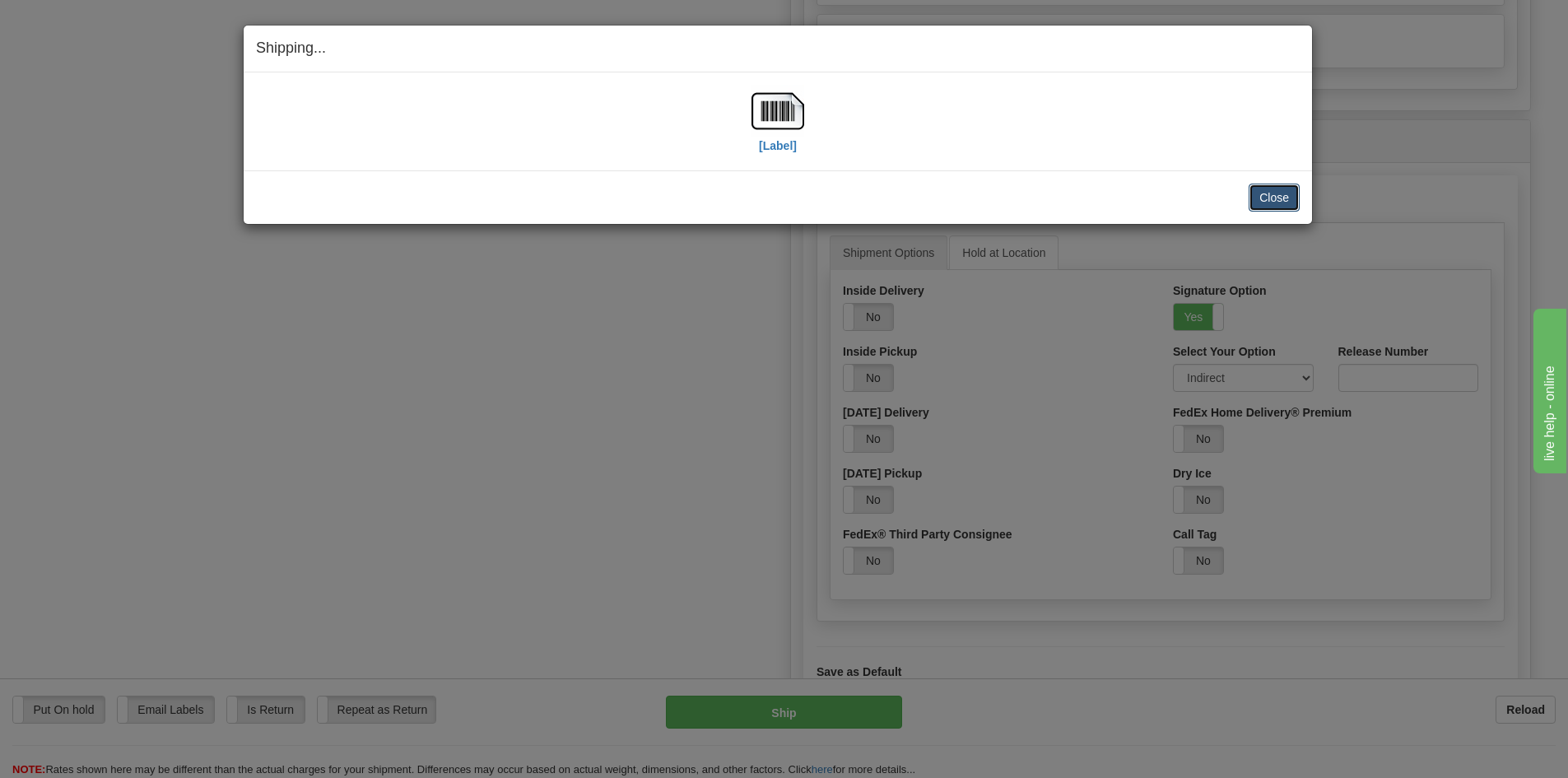
click at [1280, 199] on button "Close" at bounding box center [1273, 198] width 51 height 28
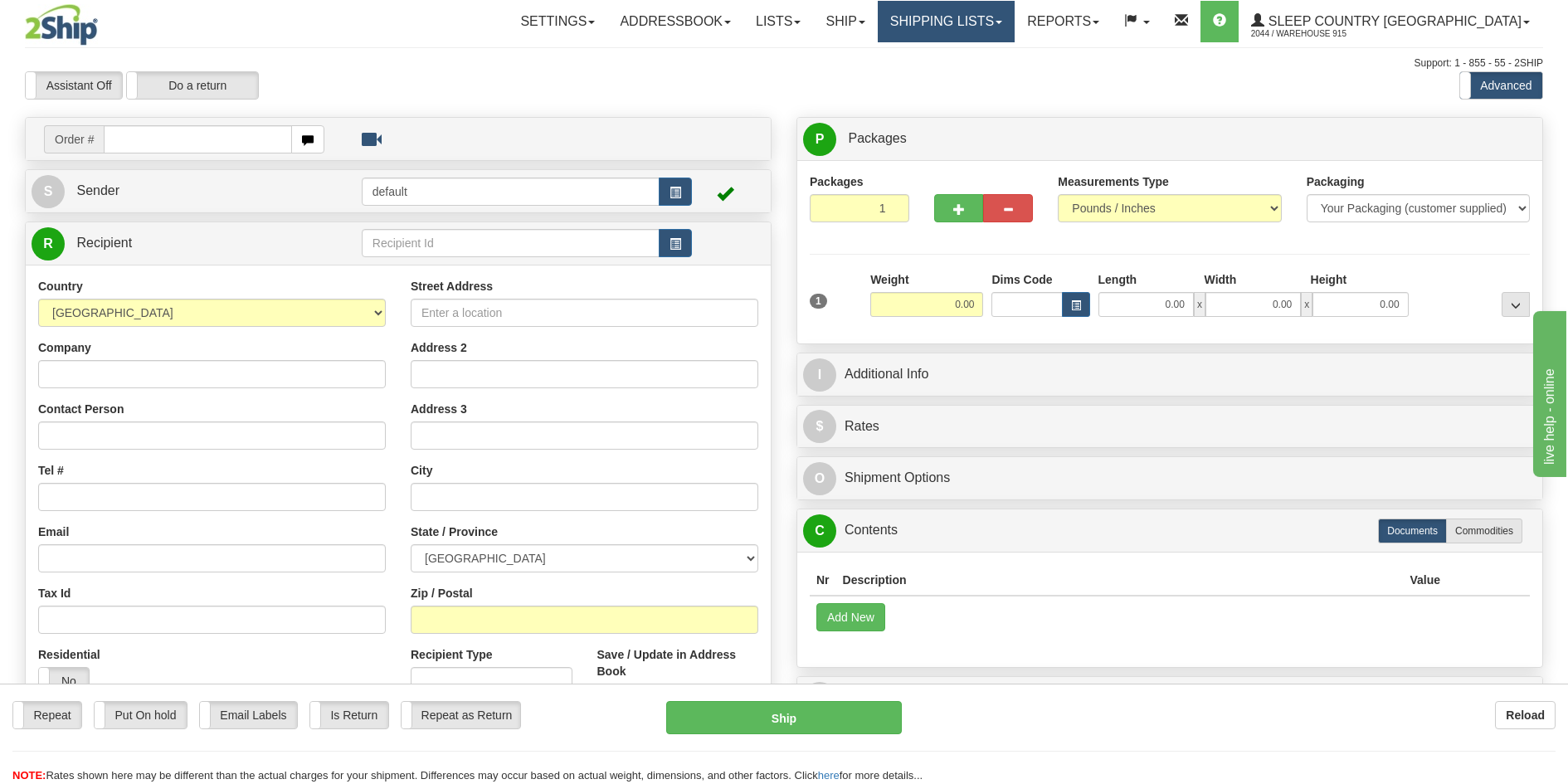
click at [1015, 17] on link "Shipping lists" at bounding box center [945, 21] width 137 height 41
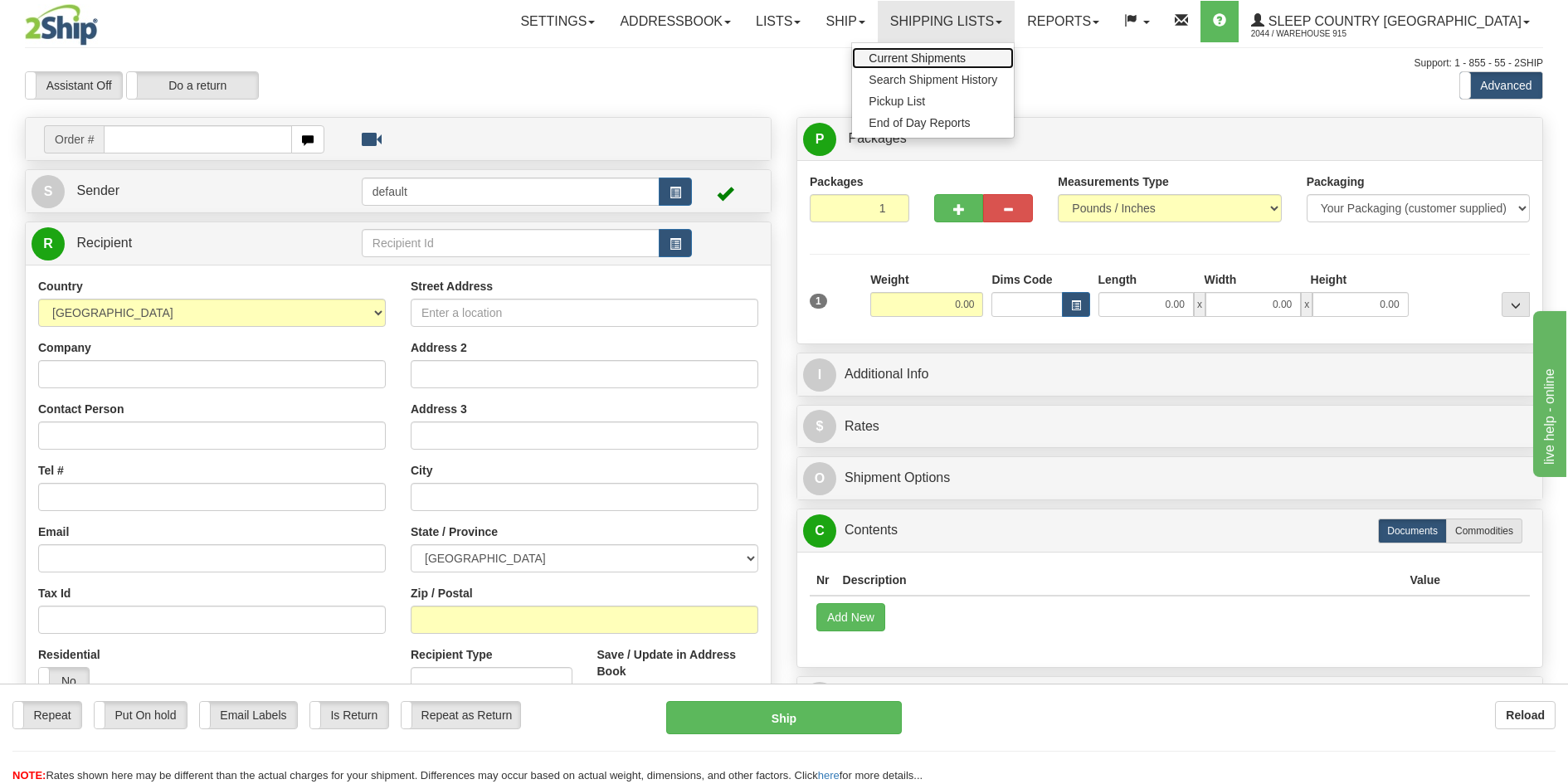
click at [966, 55] on span "Current Shipments" at bounding box center [918, 58] width 97 height 13
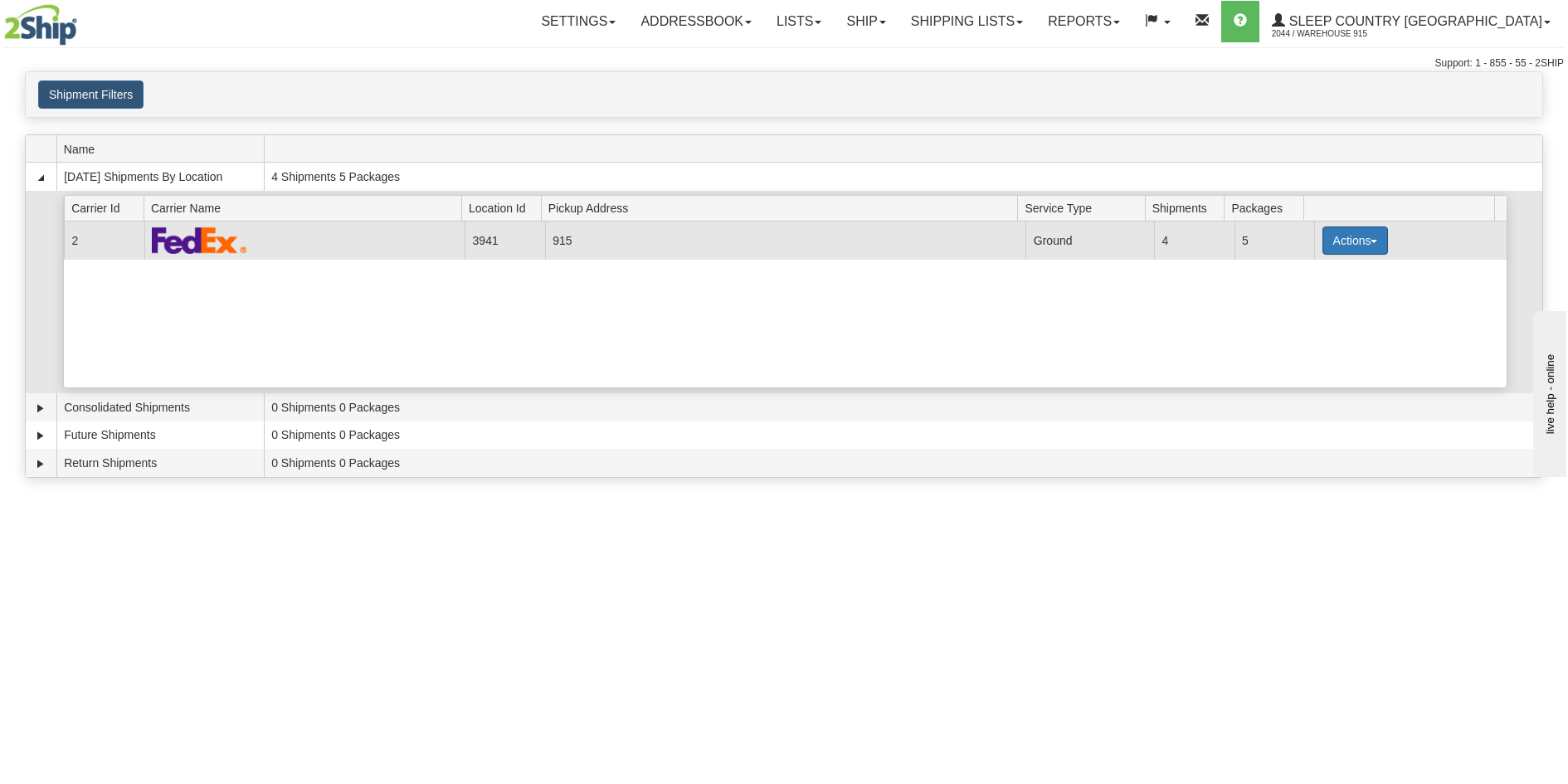
click at [1360, 239] on button "Actions" at bounding box center [1355, 241] width 66 height 29
click at [1328, 361] on link "Print" at bounding box center [1321, 358] width 133 height 22
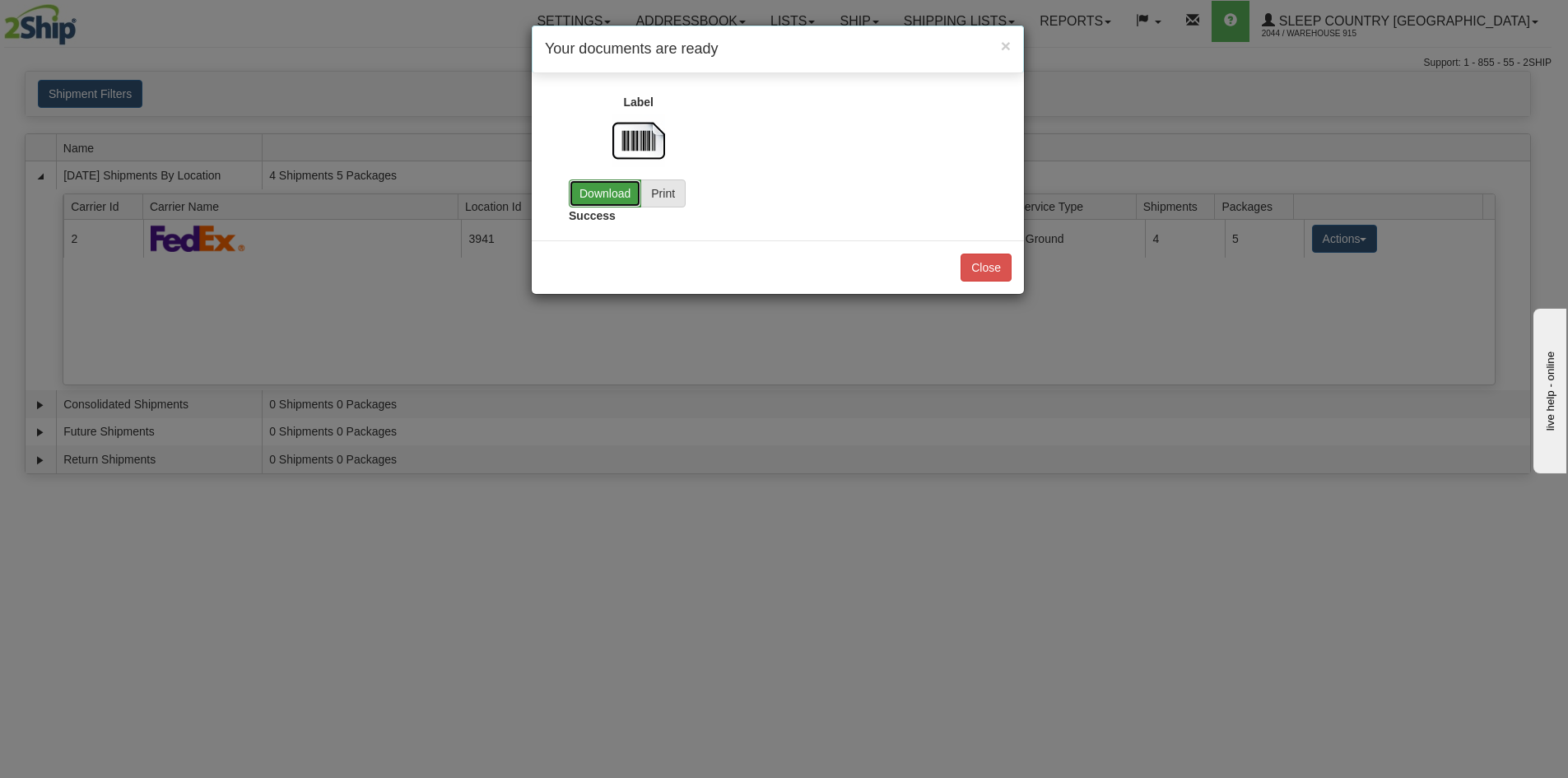
click at [603, 180] on link "Download" at bounding box center [604, 194] width 72 height 28
click at [994, 270] on button "Close" at bounding box center [985, 268] width 51 height 28
